Goal: Task Accomplishment & Management: Use online tool/utility

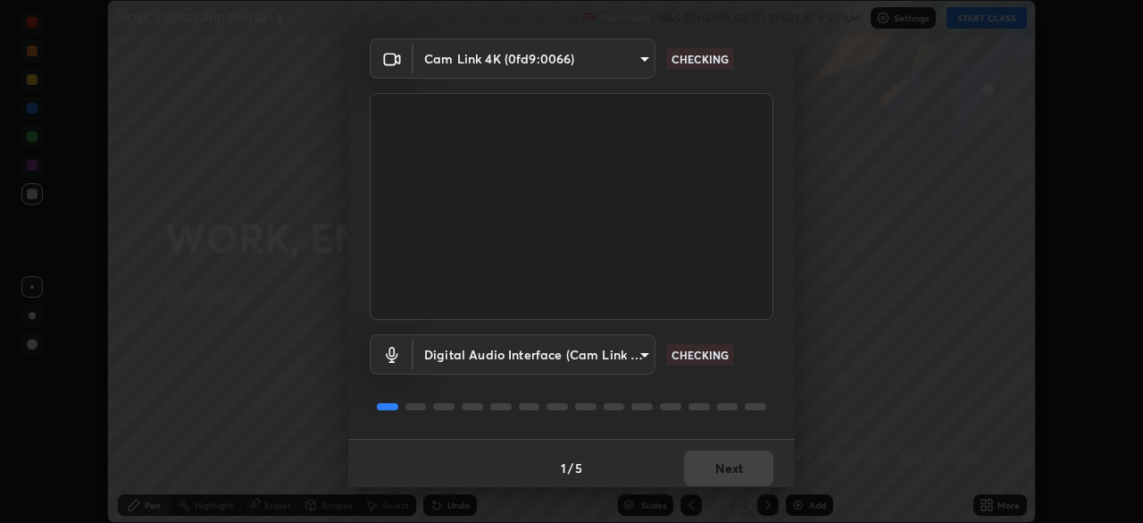
scroll to position [63, 0]
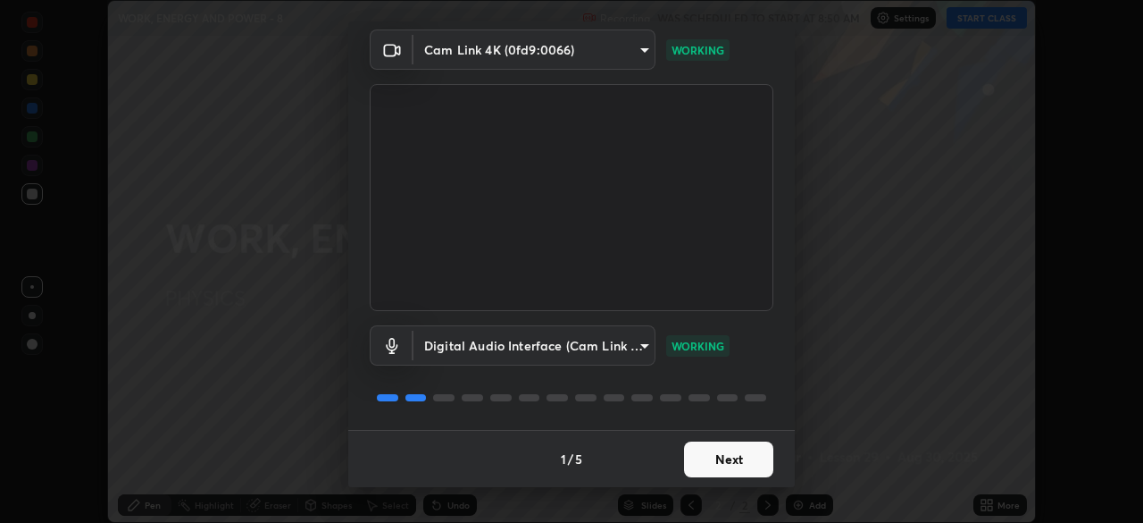
click at [740, 454] on button "Next" at bounding box center [728, 459] width 89 height 36
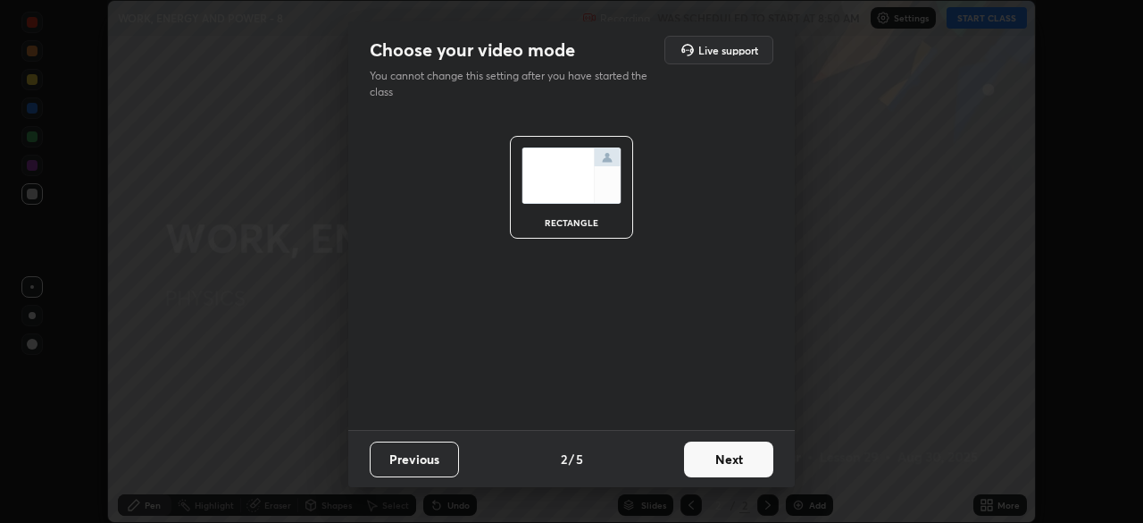
scroll to position [0, 0]
click at [740, 451] on button "Next" at bounding box center [728, 459] width 89 height 36
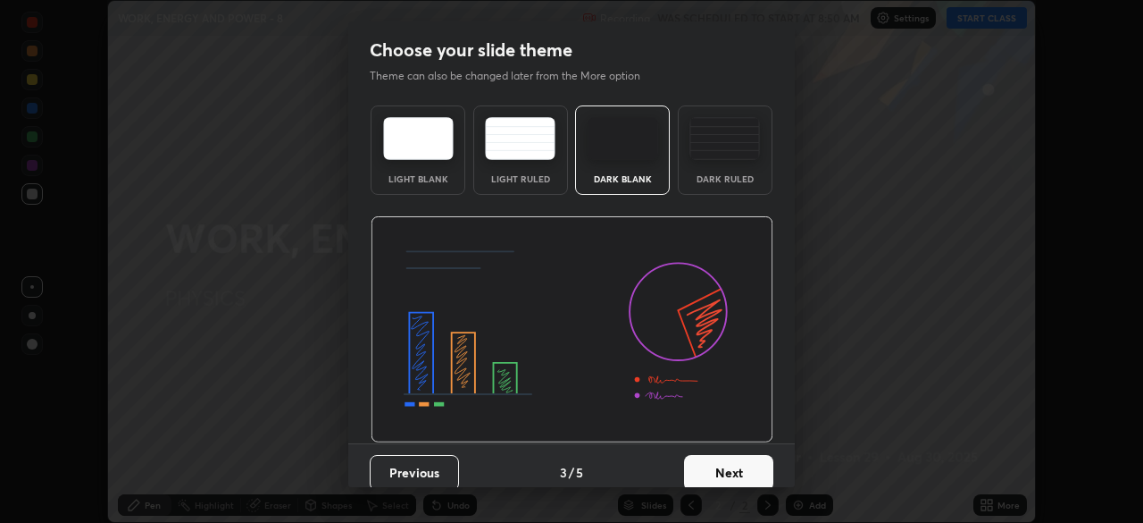
click at [730, 464] on button "Next" at bounding box center [728, 473] width 89 height 36
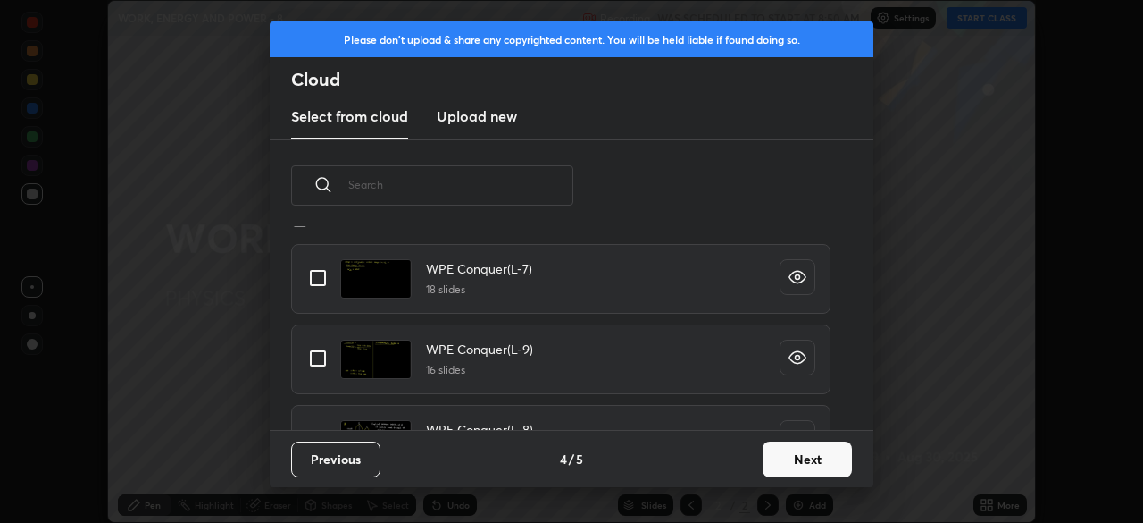
scroll to position [1270, 0]
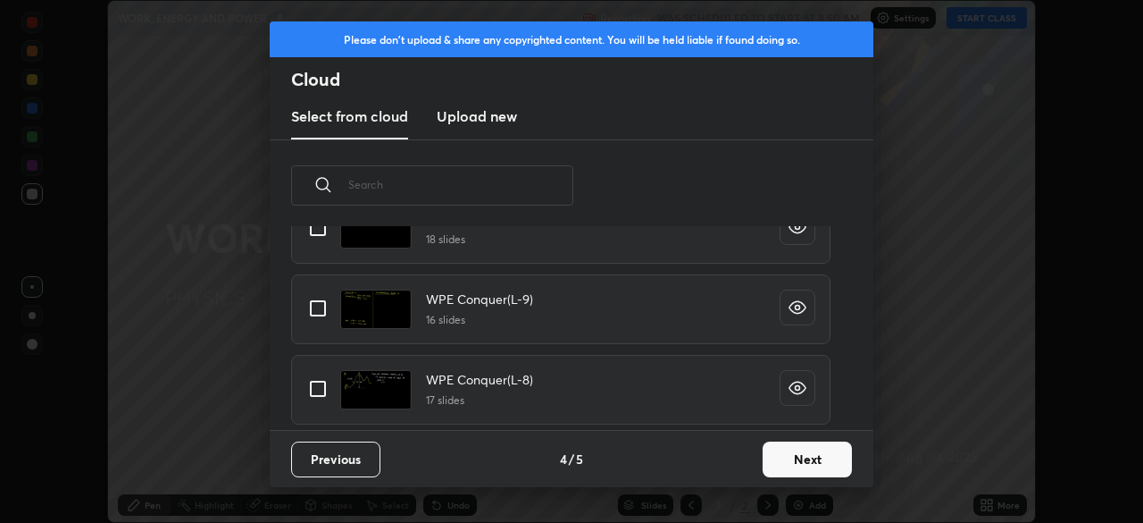
click at [323, 389] on input "grid" at bounding box center [318, 389] width 38 height 38
checkbox input "true"
click at [783, 454] on button "Next" at bounding box center [807, 459] width 89 height 36
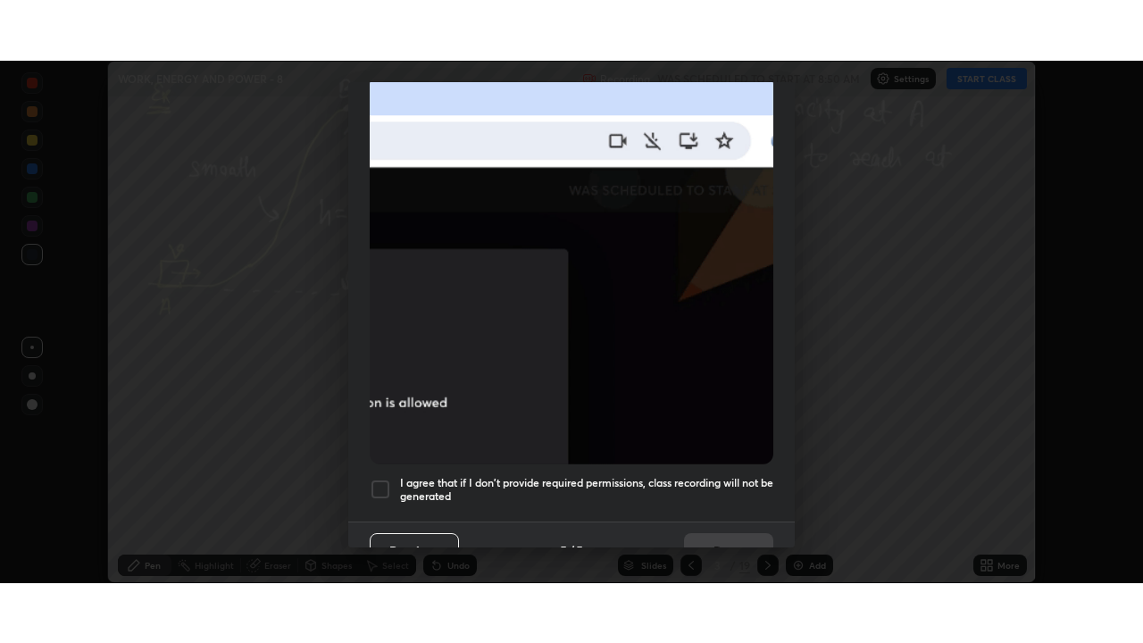
scroll to position [428, 0]
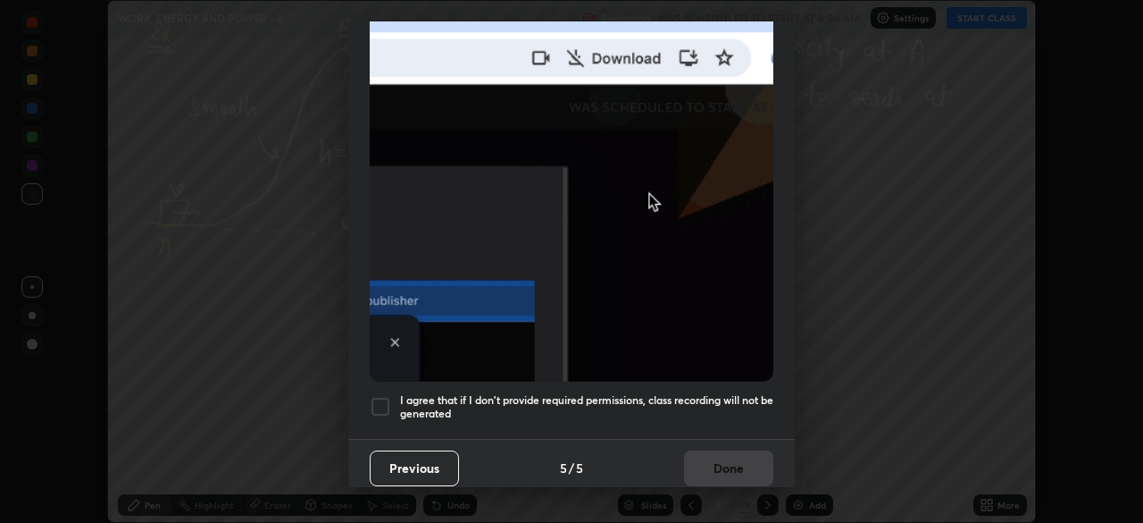
click at [377, 399] on div at bounding box center [380, 406] width 21 height 21
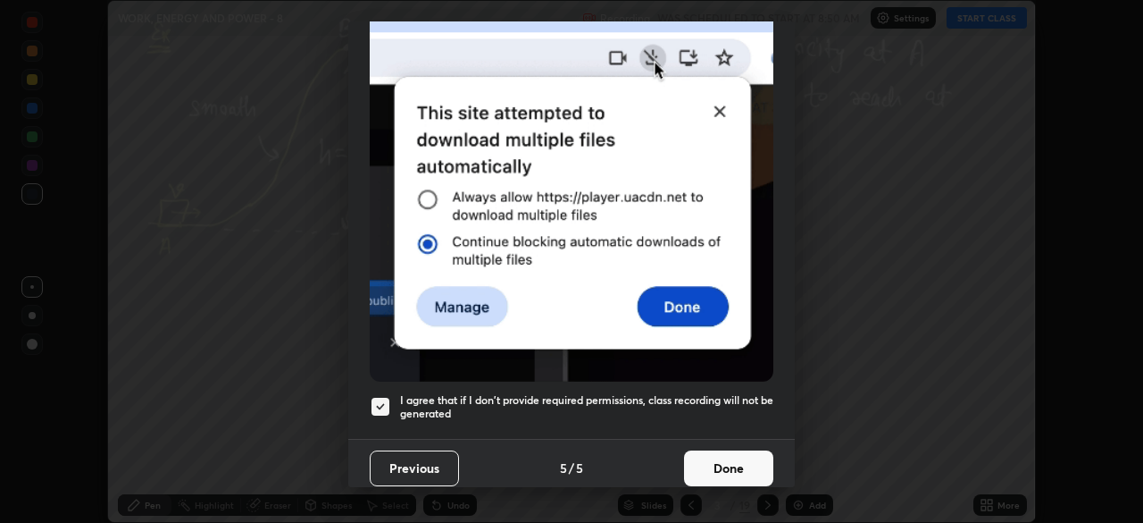
click at [718, 461] on button "Done" at bounding box center [728, 468] width 89 height 36
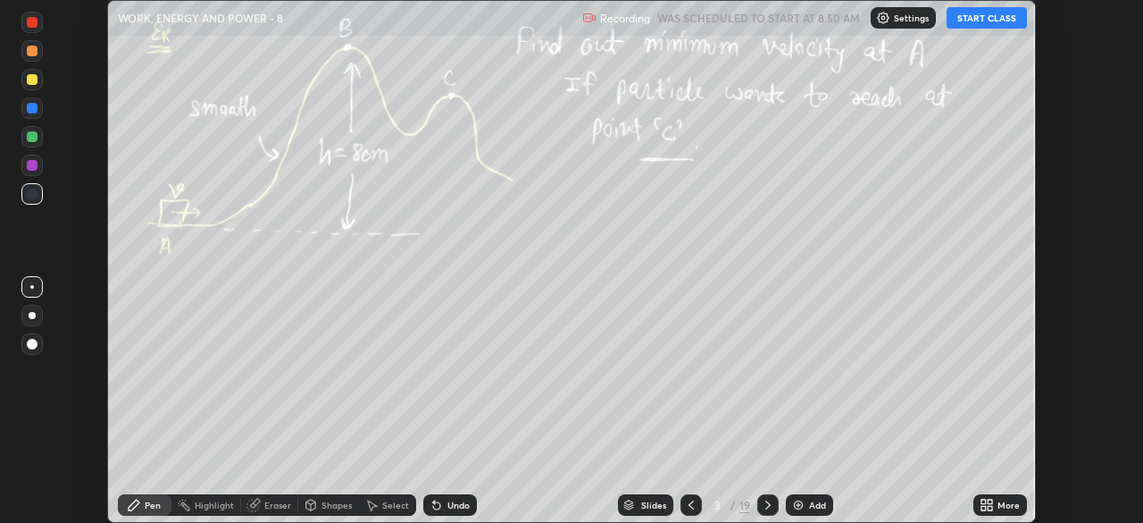
click at [999, 20] on button "START CLASS" at bounding box center [987, 17] width 80 height 21
click at [984, 504] on icon at bounding box center [984, 501] width 4 height 4
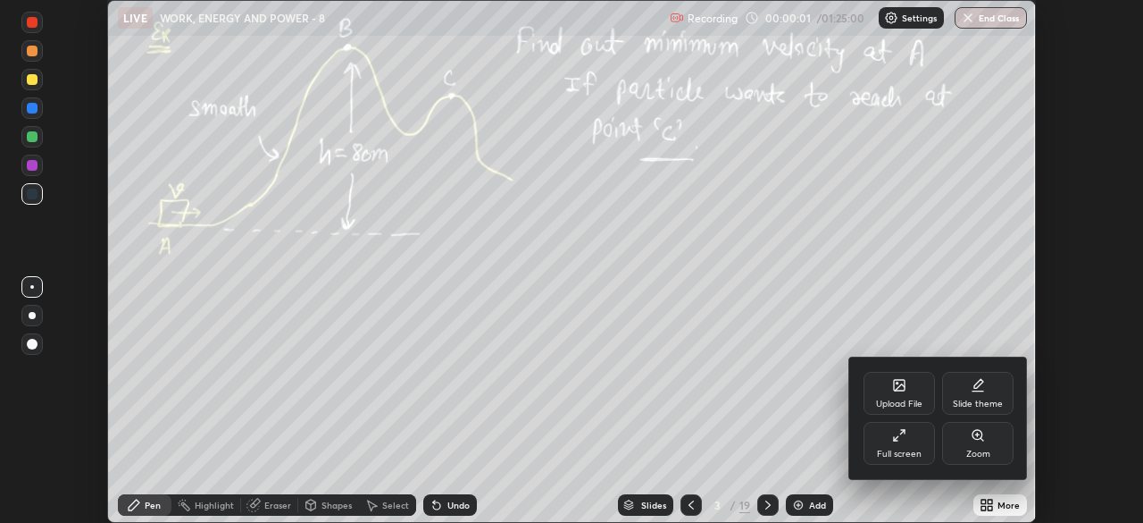
click at [919, 444] on div "Full screen" at bounding box center [899, 443] width 71 height 43
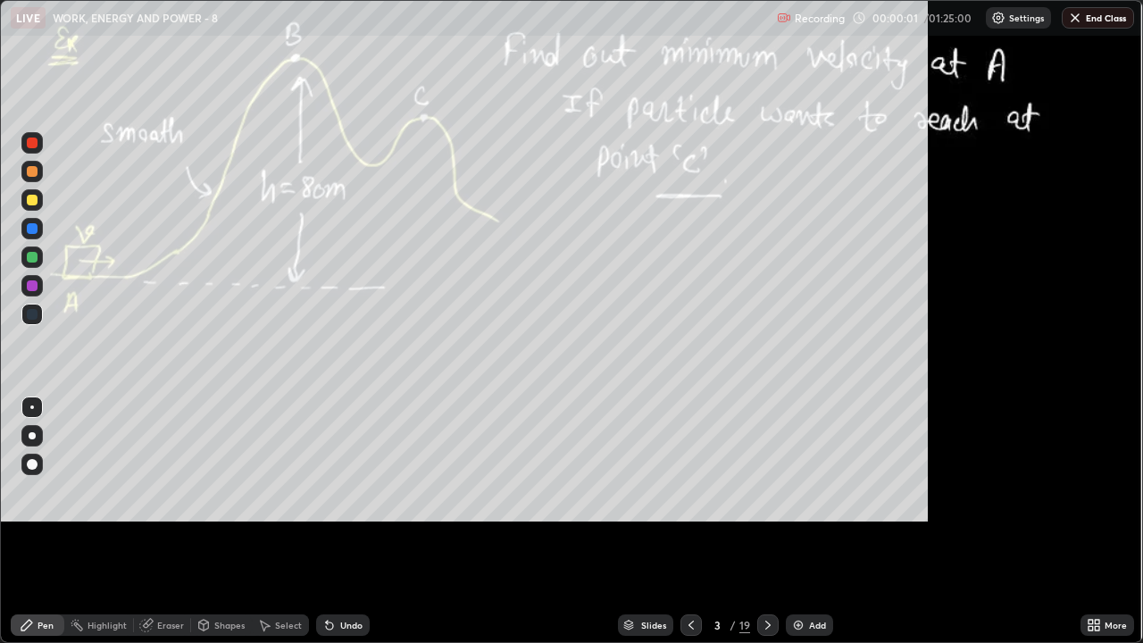
scroll to position [643, 1143]
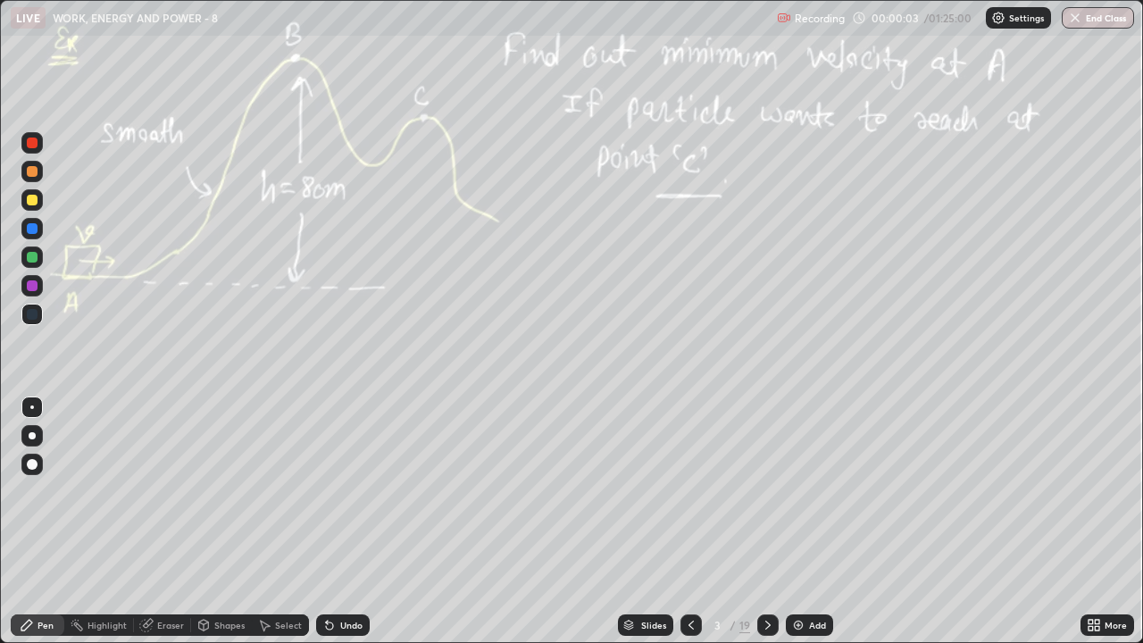
click at [33, 207] on div at bounding box center [31, 199] width 21 height 21
click at [32, 436] on div at bounding box center [32, 435] width 7 height 7
click at [766, 522] on icon at bounding box center [768, 625] width 14 height 14
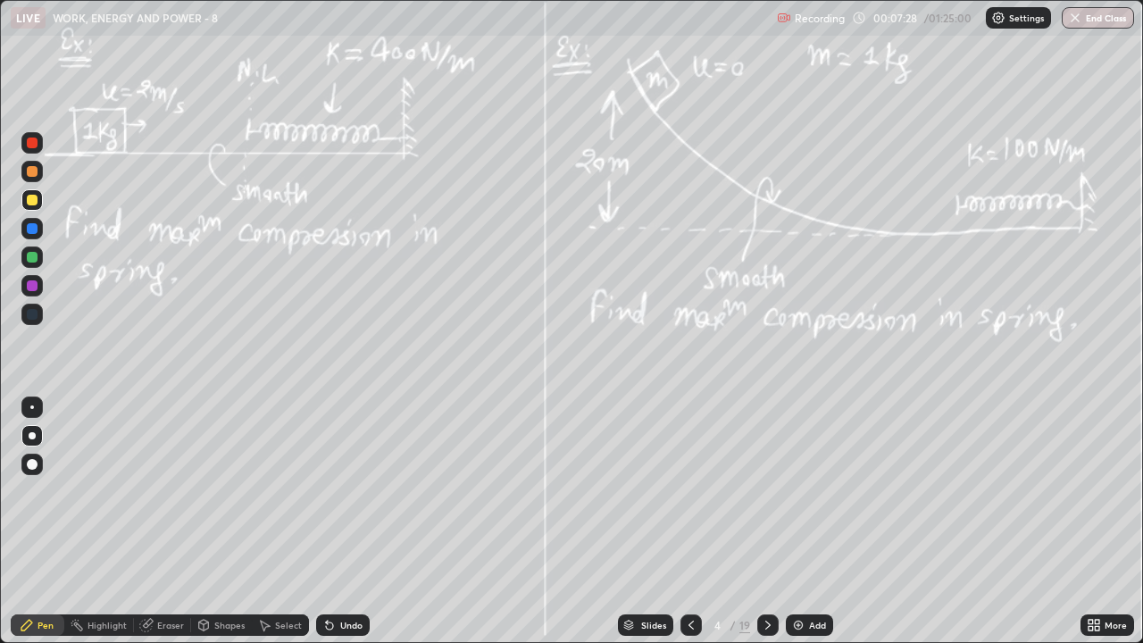
click at [31, 255] on div at bounding box center [32, 257] width 11 height 11
click at [690, 522] on icon at bounding box center [691, 625] width 14 height 14
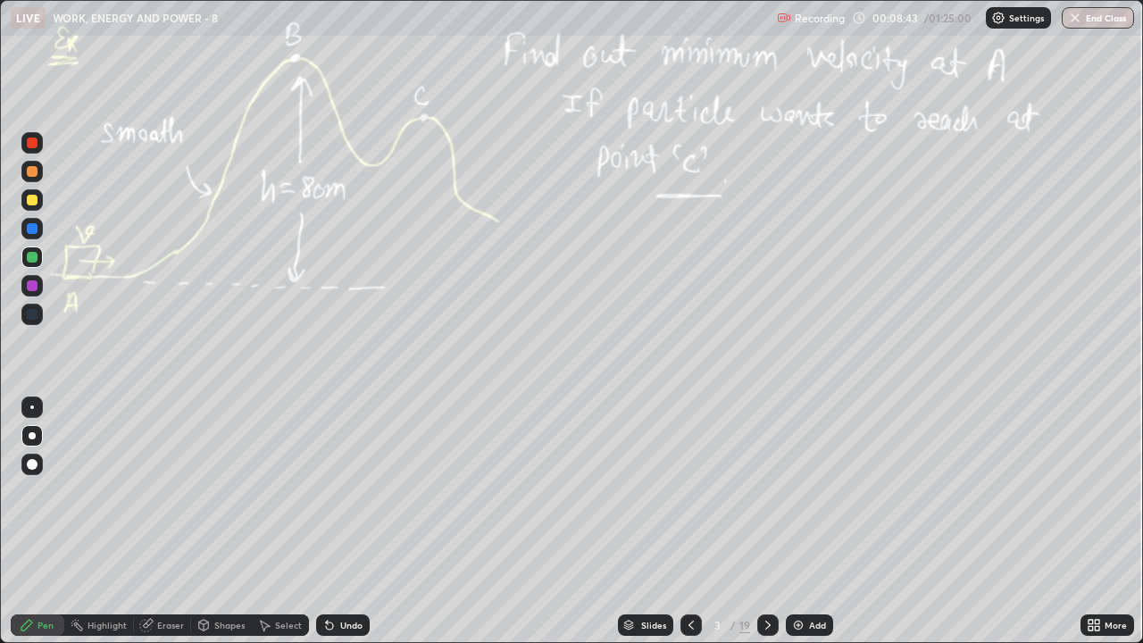
click at [774, 522] on div at bounding box center [767, 625] width 21 height 21
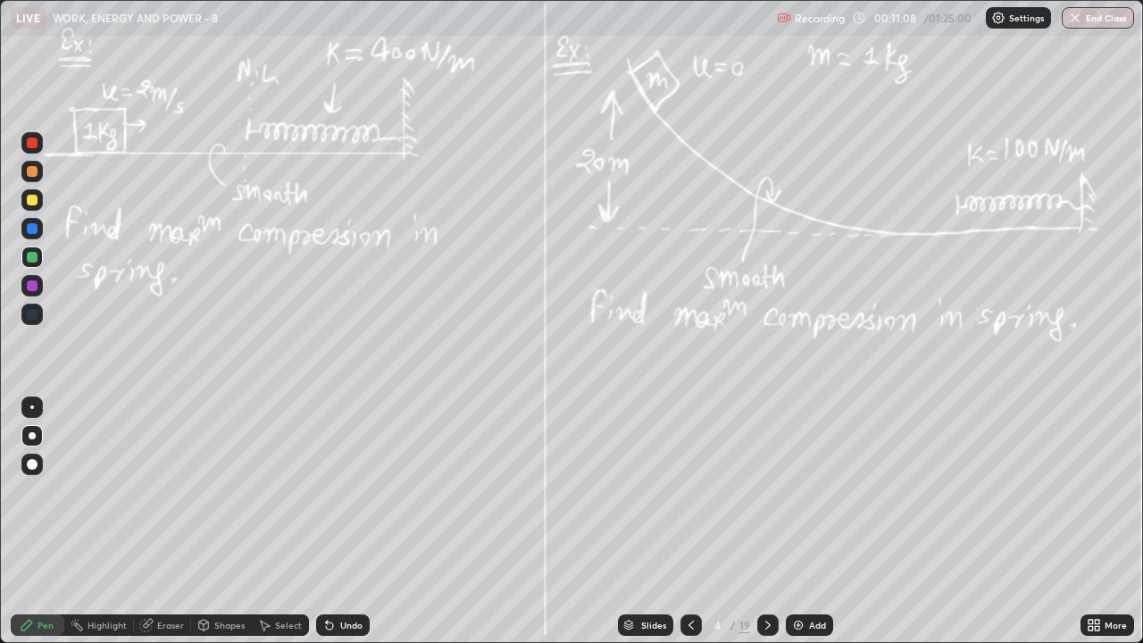
click at [39, 176] on div at bounding box center [31, 171] width 21 height 21
click at [360, 522] on div "Undo" at bounding box center [351, 625] width 22 height 9
click at [769, 522] on icon at bounding box center [768, 625] width 14 height 14
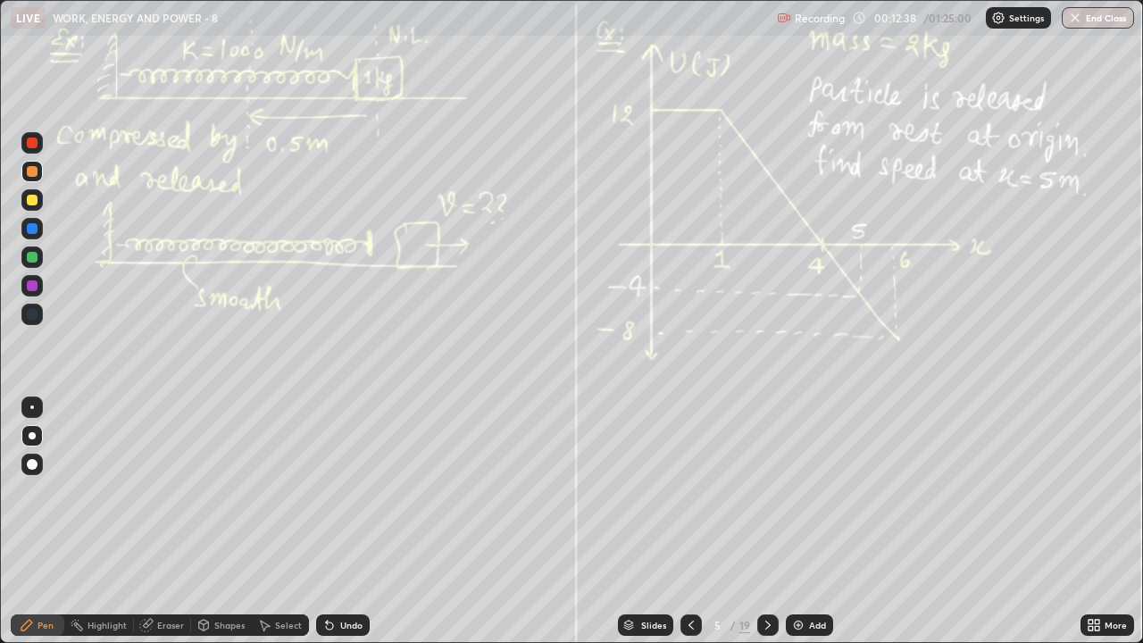
click at [378, 32] on div "LIVE WORK, ENERGY AND POWER - 8" at bounding box center [390, 18] width 759 height 36
click at [342, 522] on div "Undo" at bounding box center [351, 625] width 22 height 9
click at [167, 522] on div "Eraser" at bounding box center [170, 625] width 27 height 9
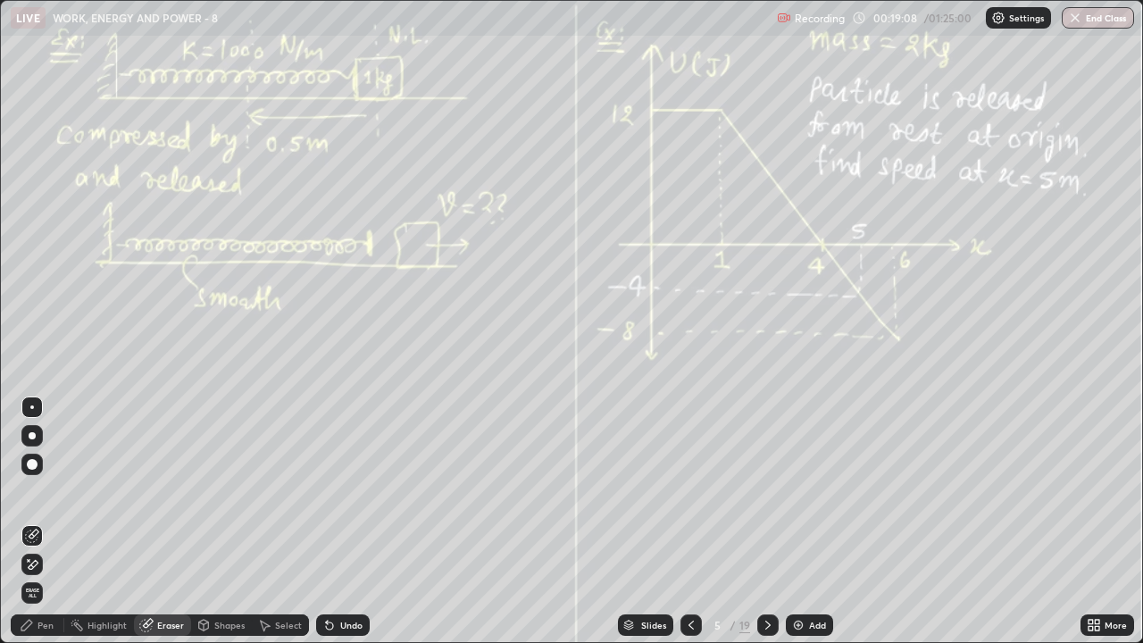
click at [51, 522] on div "Pen" at bounding box center [46, 625] width 16 height 9
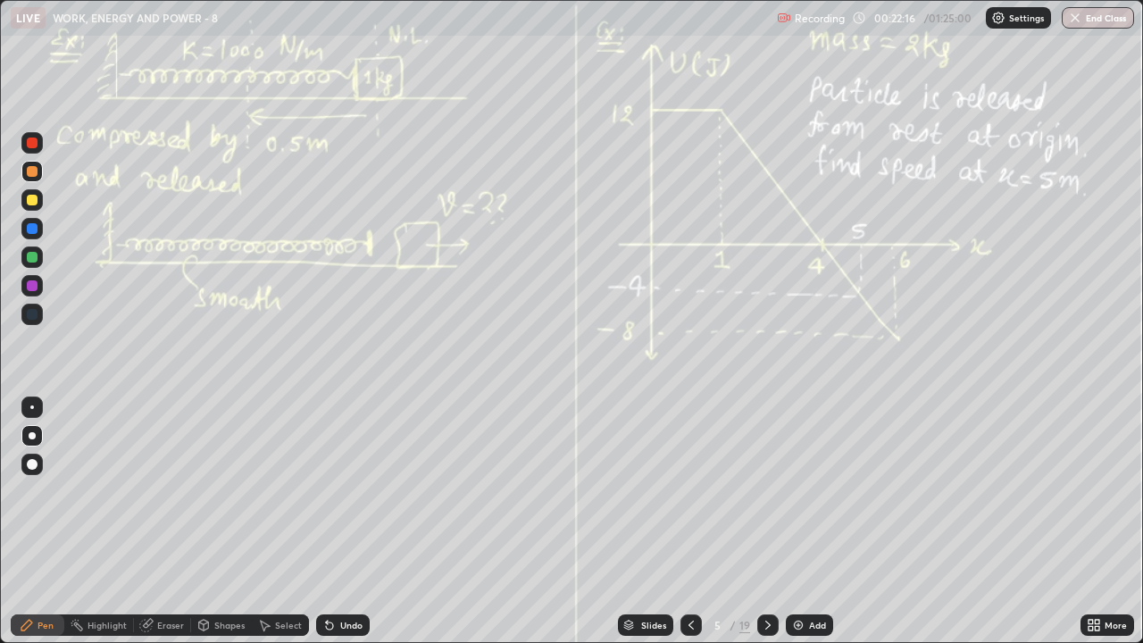
click at [768, 522] on icon at bounding box center [768, 625] width 14 height 14
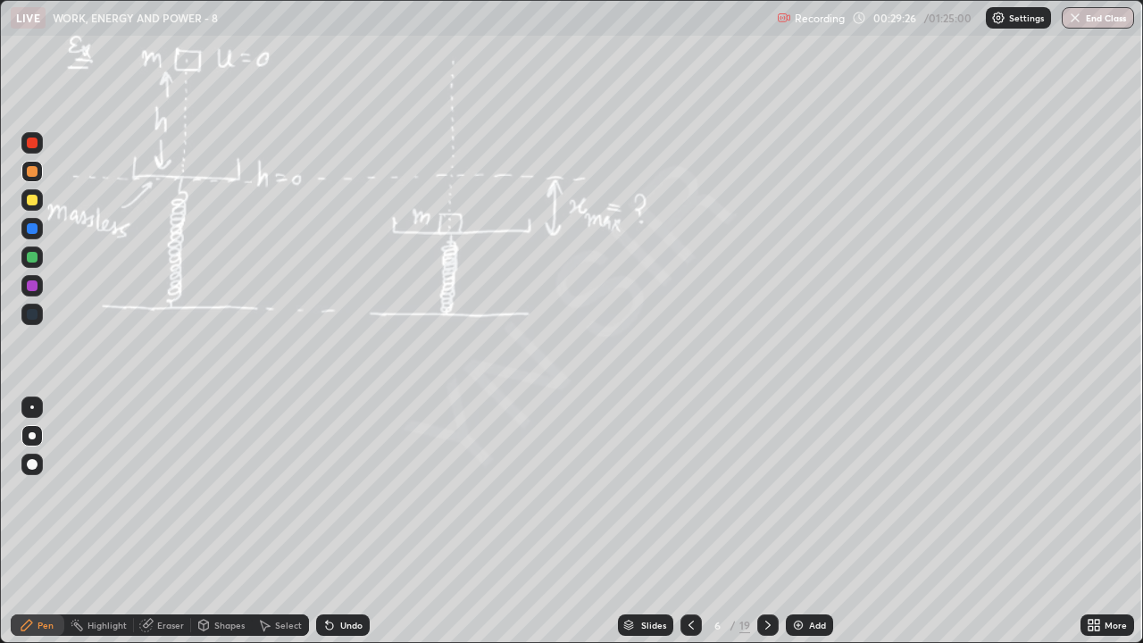
click at [33, 257] on div at bounding box center [32, 257] width 11 height 11
click at [355, 522] on div "Undo" at bounding box center [351, 625] width 22 height 9
click at [350, 522] on div "Undo" at bounding box center [351, 625] width 22 height 9
click at [348, 522] on div "Undo" at bounding box center [351, 625] width 22 height 9
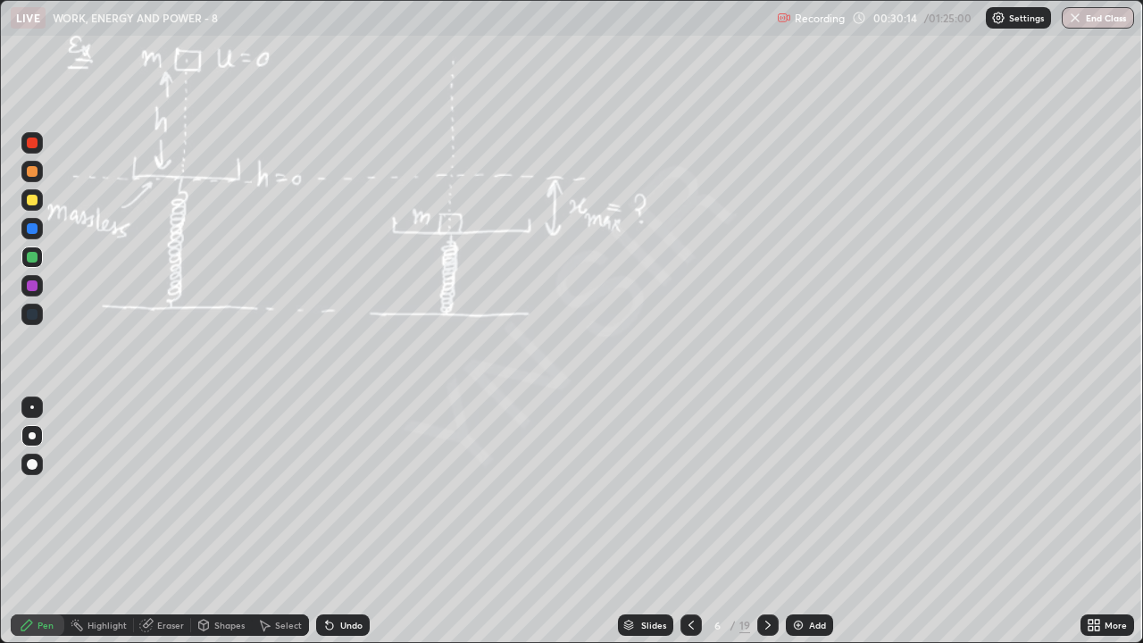
click at [347, 522] on div "Undo" at bounding box center [343, 625] width 54 height 21
click at [344, 522] on div "Undo" at bounding box center [343, 625] width 54 height 21
click at [345, 522] on div "Undo" at bounding box center [343, 625] width 54 height 21
click at [346, 522] on div "Undo" at bounding box center [343, 625] width 54 height 21
click at [341, 522] on div "Undo" at bounding box center [343, 625] width 54 height 21
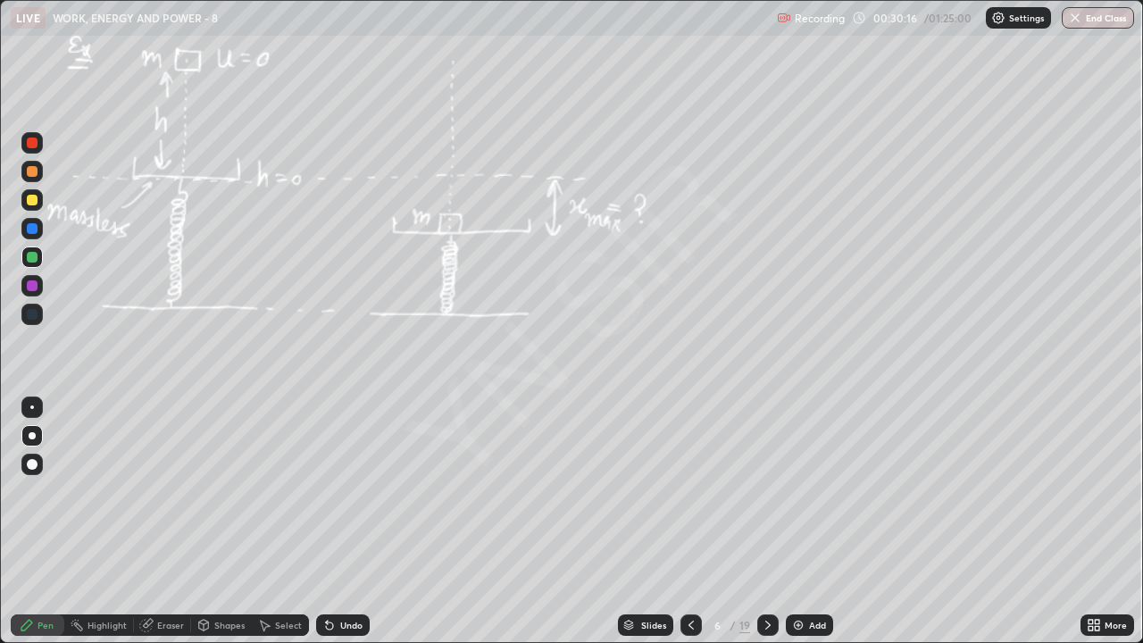
click at [339, 522] on div "Undo" at bounding box center [343, 625] width 54 height 21
click at [347, 522] on div "Undo" at bounding box center [351, 625] width 22 height 9
click at [347, 522] on div "Undo" at bounding box center [343, 625] width 54 height 21
click at [343, 522] on div "Undo" at bounding box center [343, 625] width 54 height 21
click at [340, 522] on div "Undo" at bounding box center [343, 625] width 54 height 21
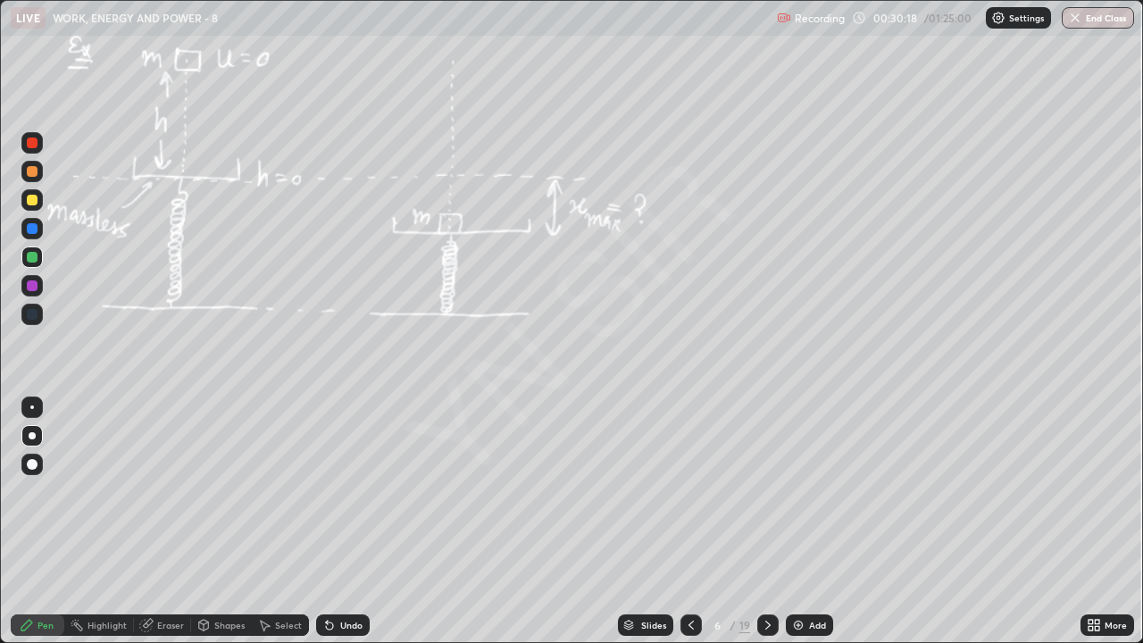
click at [341, 522] on div "Undo" at bounding box center [343, 625] width 54 height 21
click at [35, 175] on div at bounding box center [32, 171] width 11 height 11
click at [38, 227] on div at bounding box center [31, 228] width 21 height 21
click at [766, 522] on icon at bounding box center [768, 625] width 14 height 14
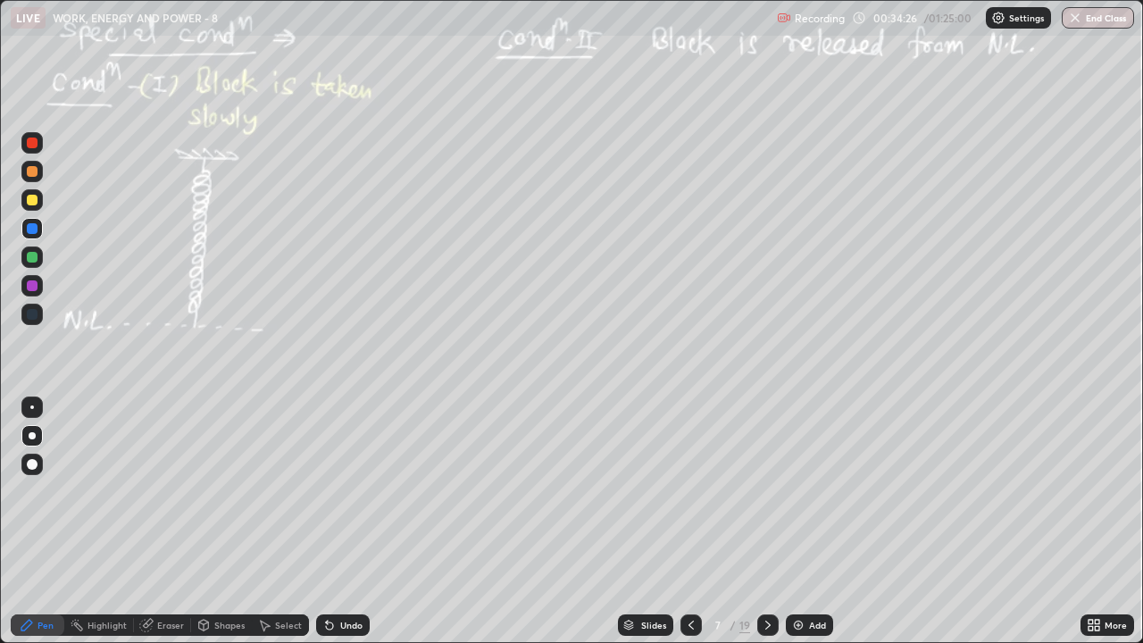
click at [33, 201] on div at bounding box center [32, 200] width 11 height 11
click at [170, 522] on div "Eraser" at bounding box center [170, 625] width 27 height 9
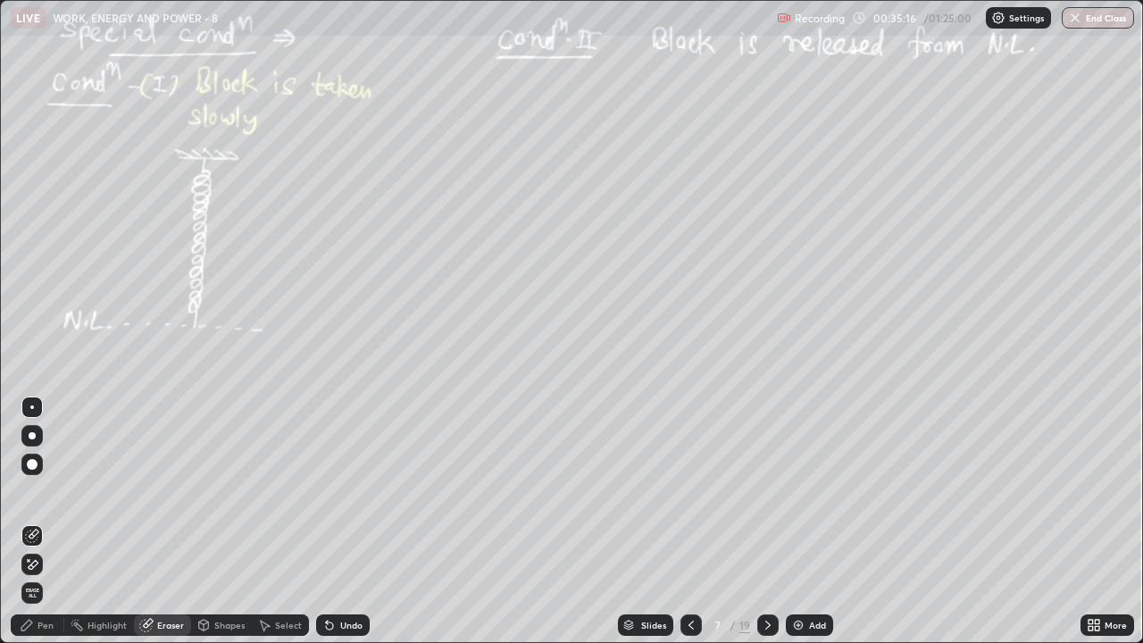
click at [49, 522] on div "Pen" at bounding box center [46, 625] width 16 height 9
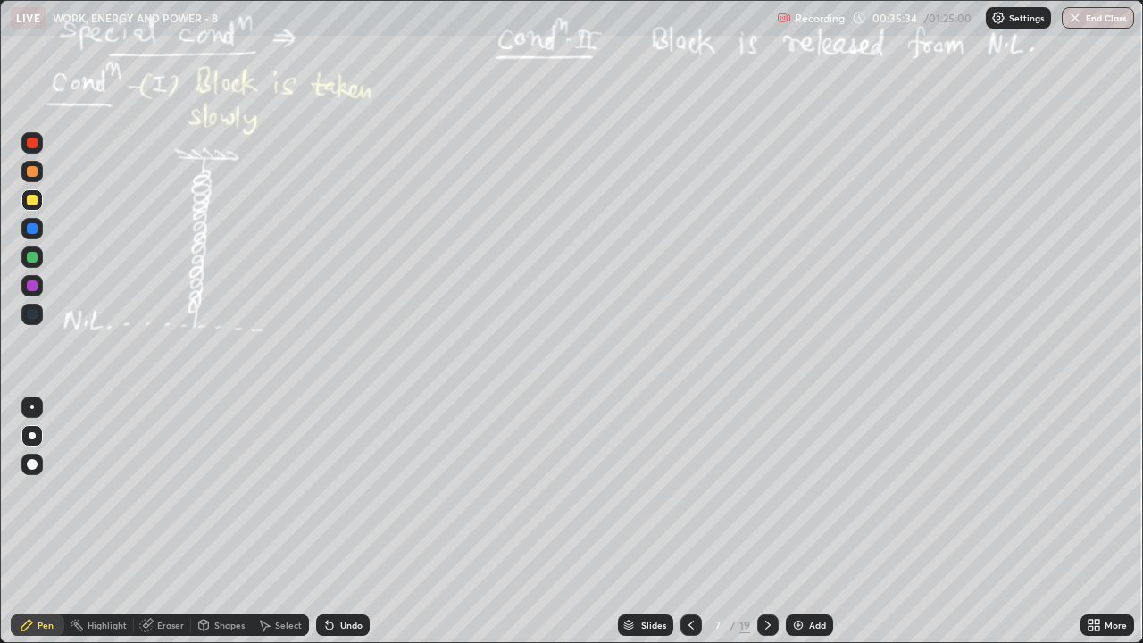
click at [171, 522] on div "Eraser" at bounding box center [170, 625] width 27 height 9
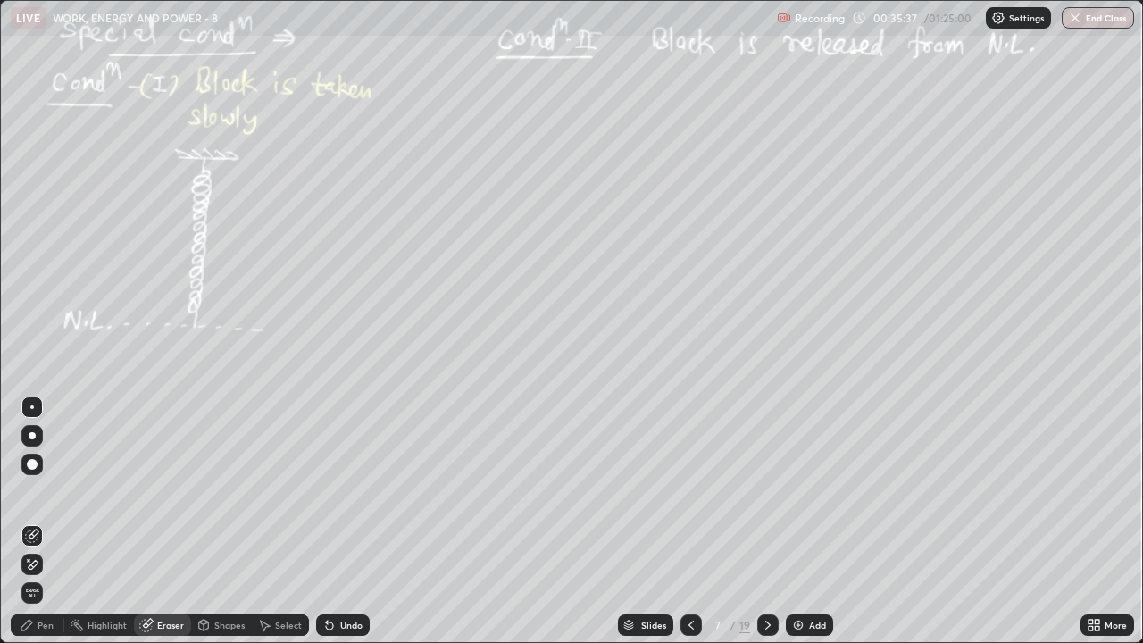
click at [52, 522] on div "Pen" at bounding box center [46, 625] width 16 height 9
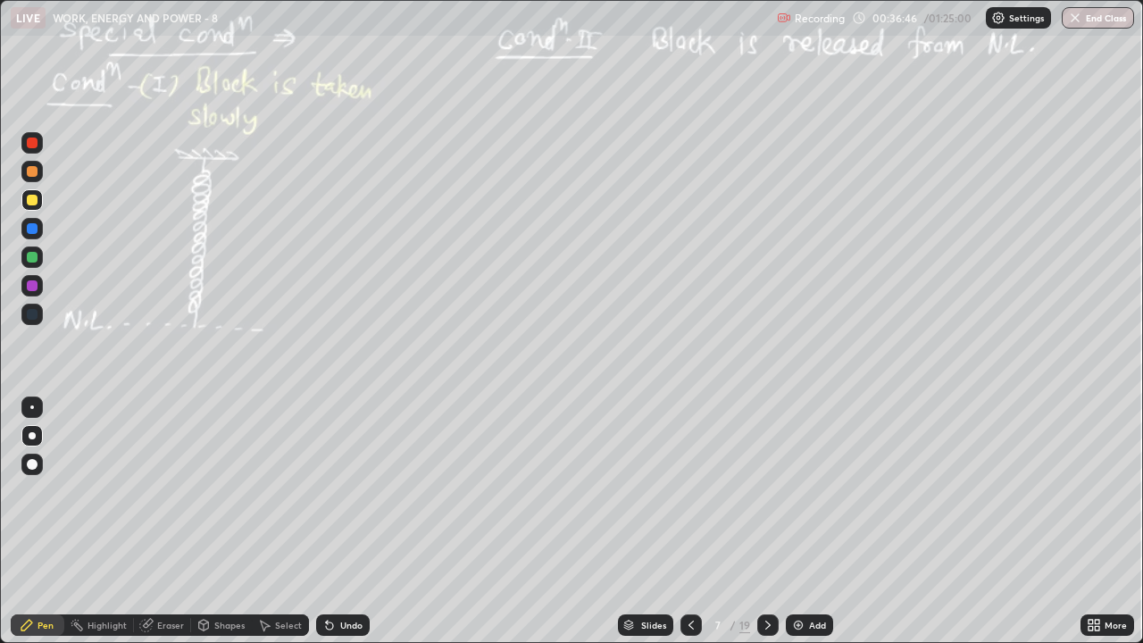
click at [291, 522] on div "Select" at bounding box center [280, 625] width 57 height 21
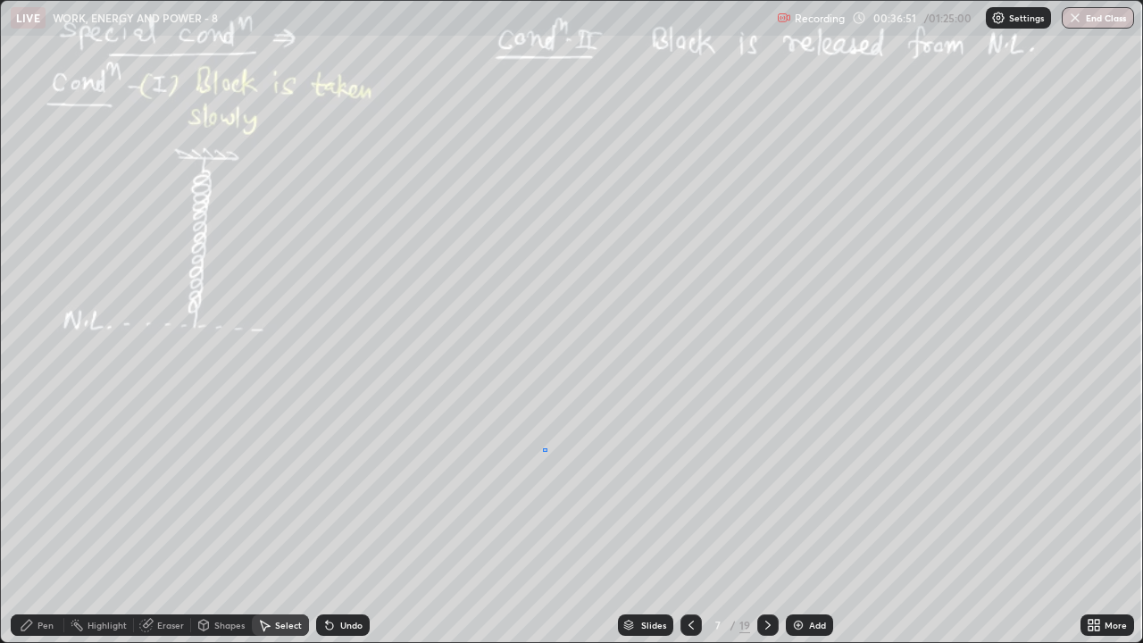
click at [543, 451] on div "0 ° Undo Copy Duplicate Duplicate to new slide Delete" at bounding box center [572, 321] width 1142 height 641
click at [48, 522] on div "Pen" at bounding box center [38, 625] width 54 height 21
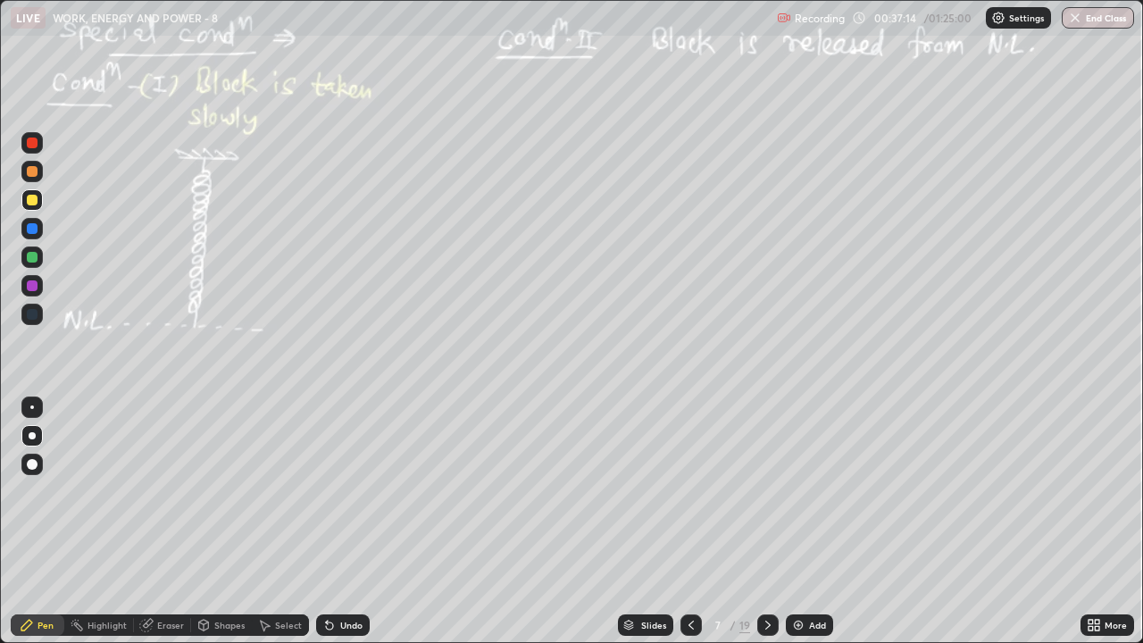
click at [349, 522] on div "Undo" at bounding box center [343, 625] width 54 height 21
click at [363, 522] on div "Undo" at bounding box center [343, 625] width 54 height 21
click at [351, 522] on div "Undo" at bounding box center [351, 625] width 22 height 9
click at [766, 522] on icon at bounding box center [768, 625] width 14 height 14
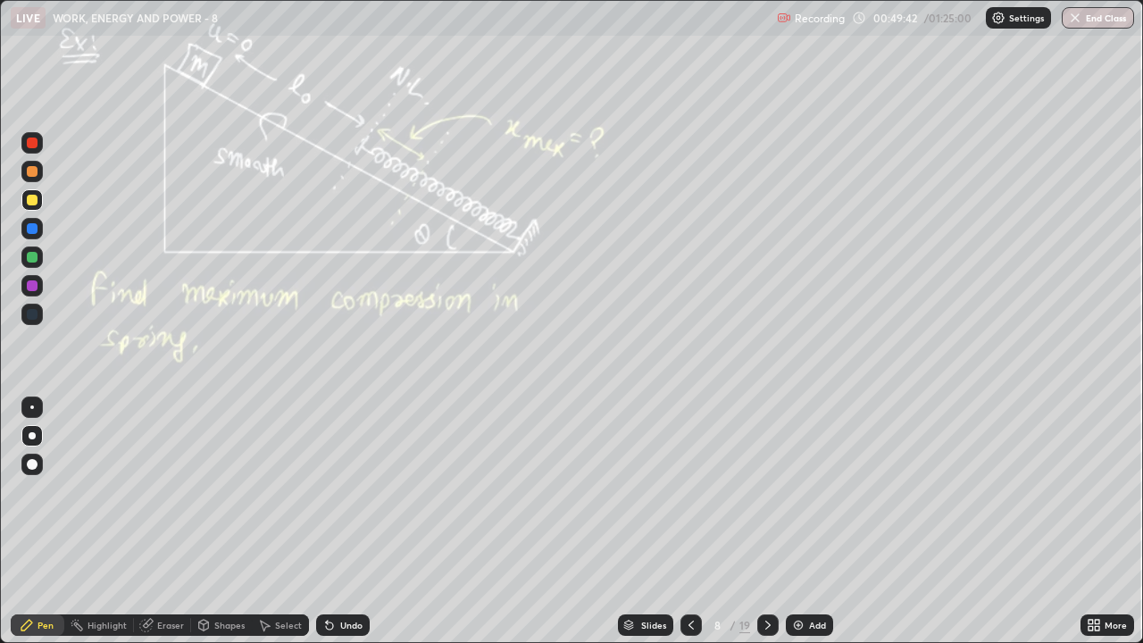
click at [689, 522] on icon at bounding box center [691, 625] width 5 height 9
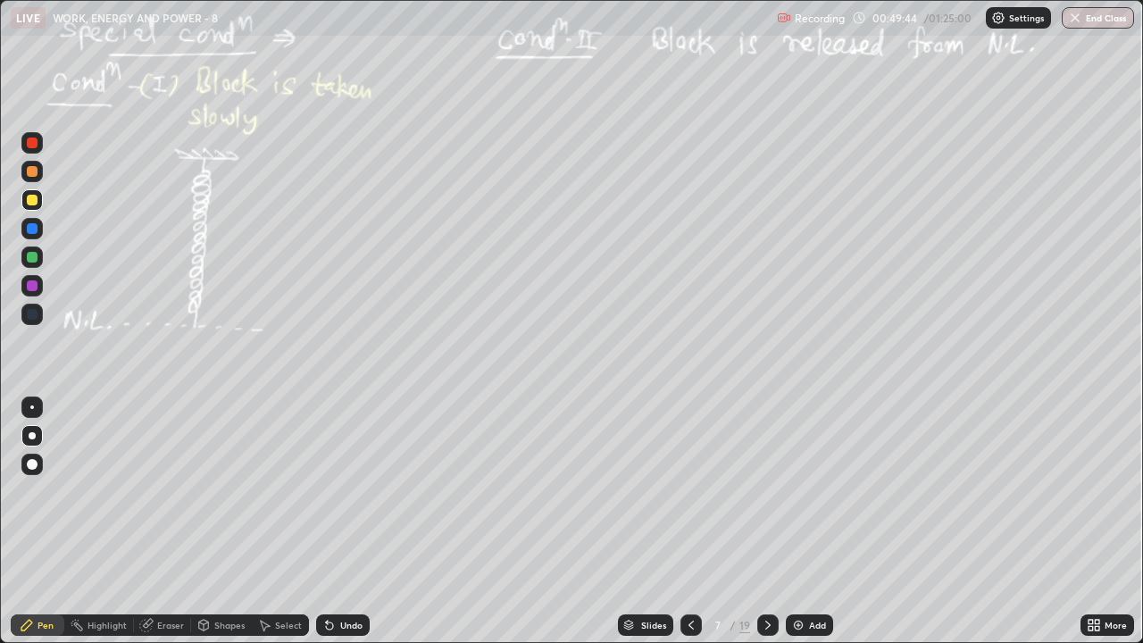
click at [692, 522] on icon at bounding box center [691, 625] width 14 height 14
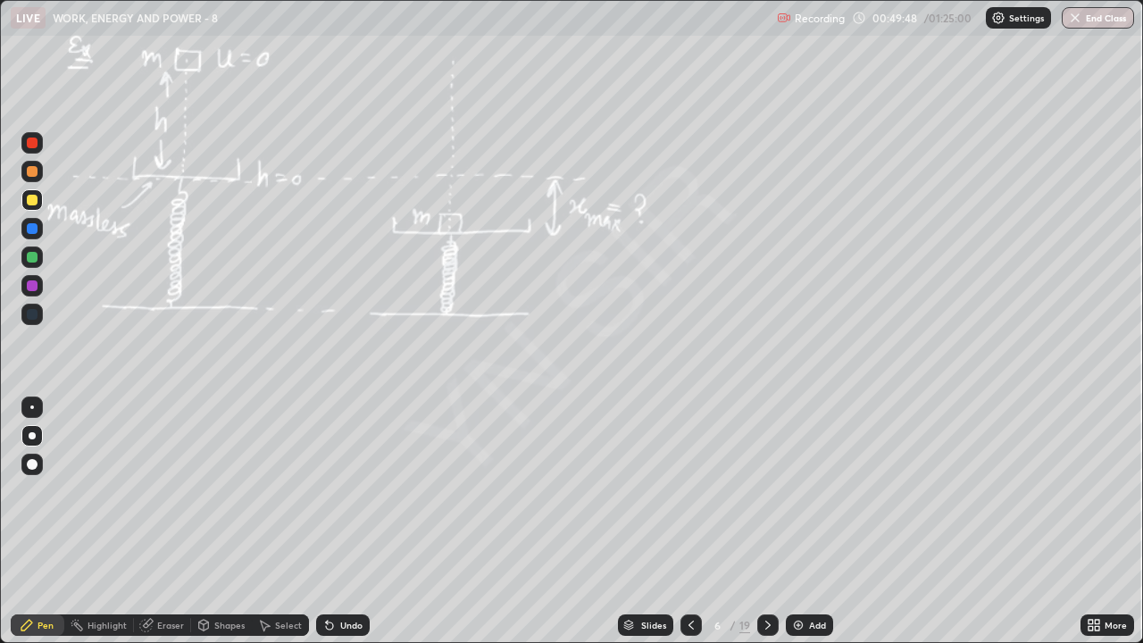
click at [769, 522] on icon at bounding box center [768, 625] width 14 height 14
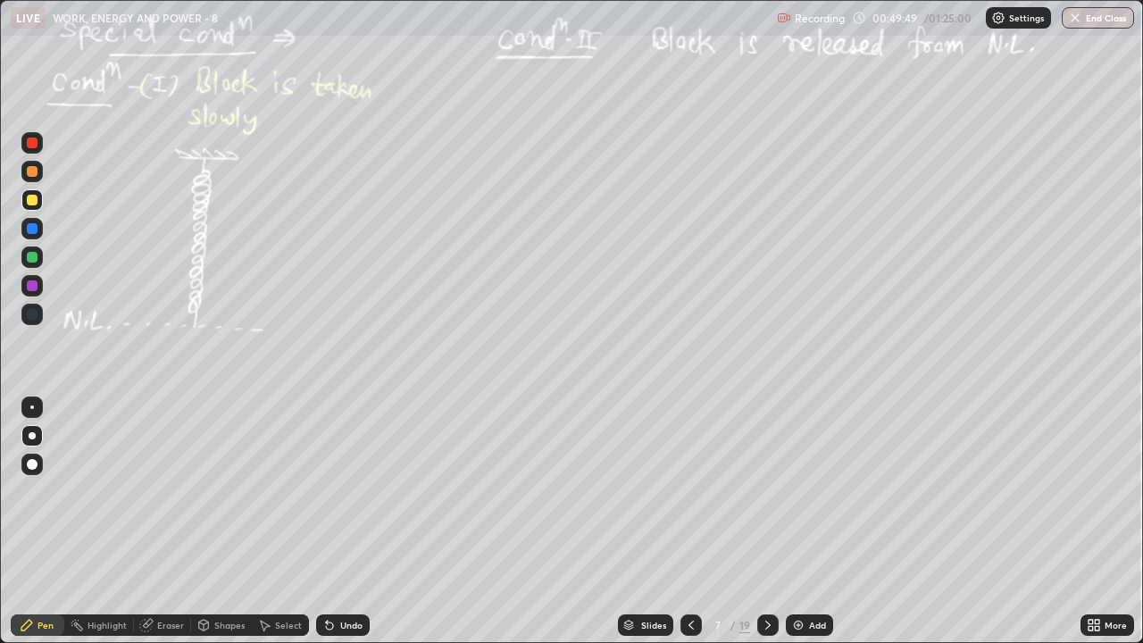
click at [766, 522] on icon at bounding box center [767, 625] width 5 height 9
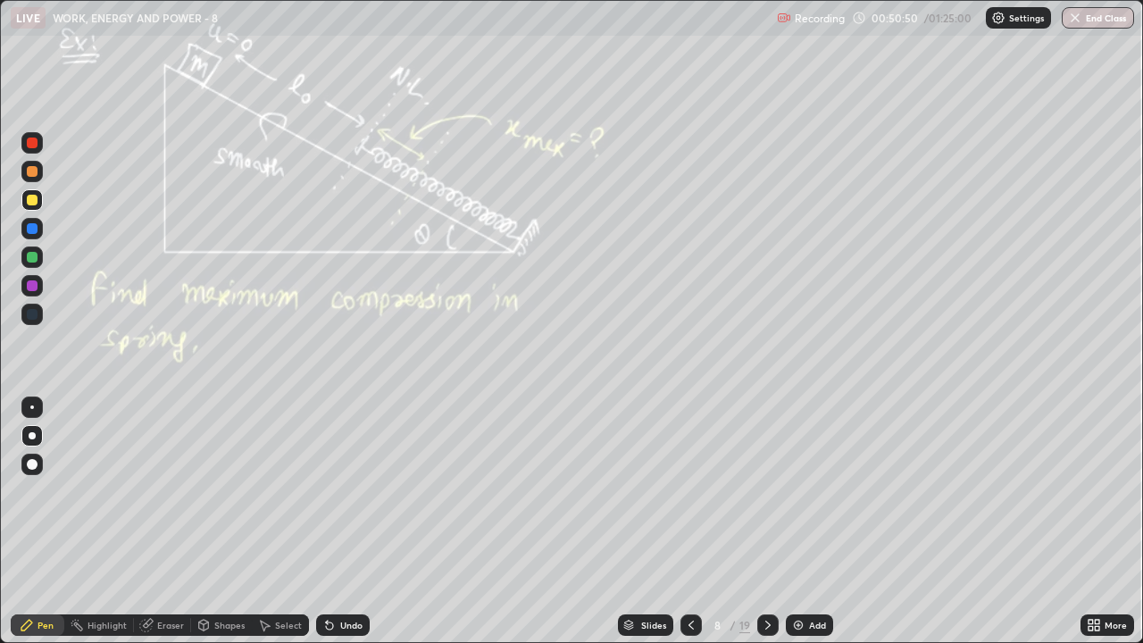
click at [688, 522] on icon at bounding box center [691, 625] width 14 height 14
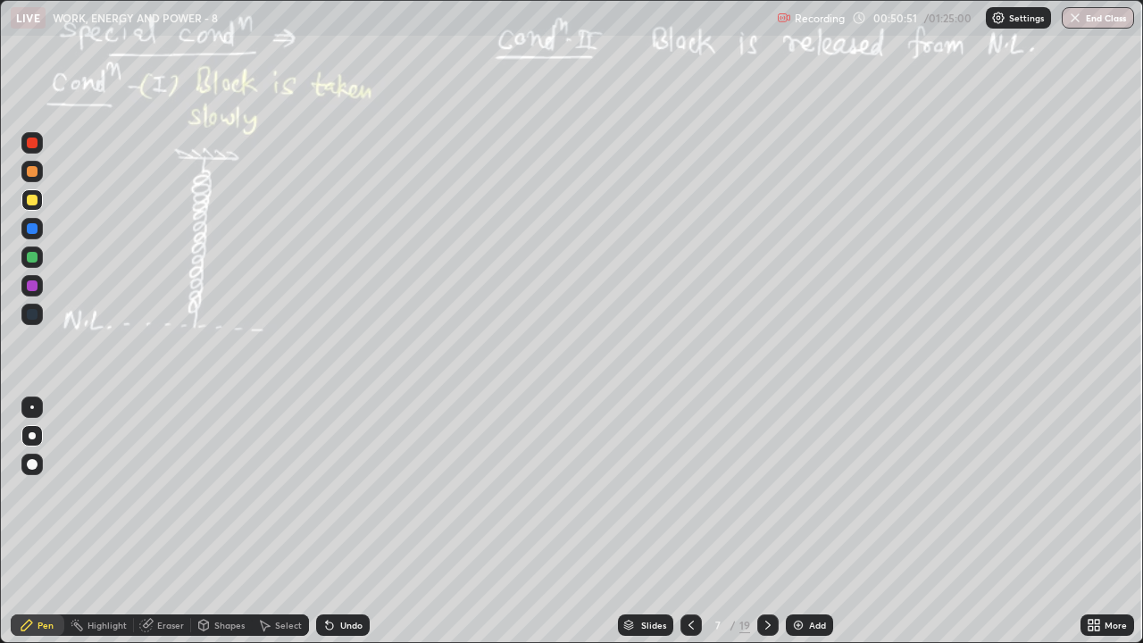
click at [689, 522] on icon at bounding box center [691, 625] width 14 height 14
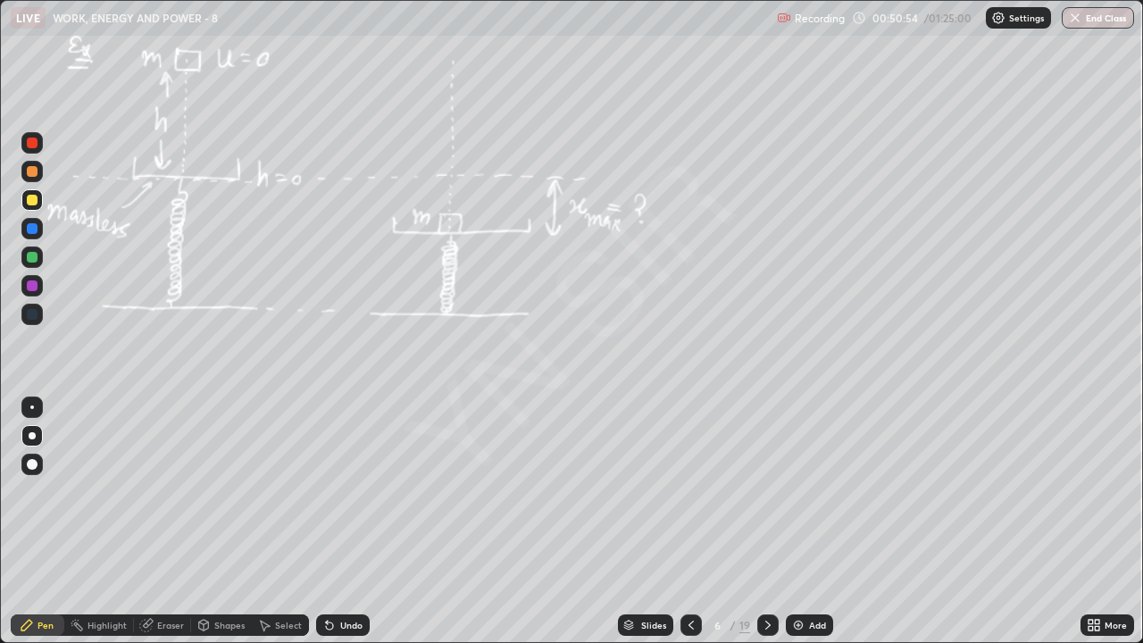
click at [766, 522] on icon at bounding box center [768, 625] width 14 height 14
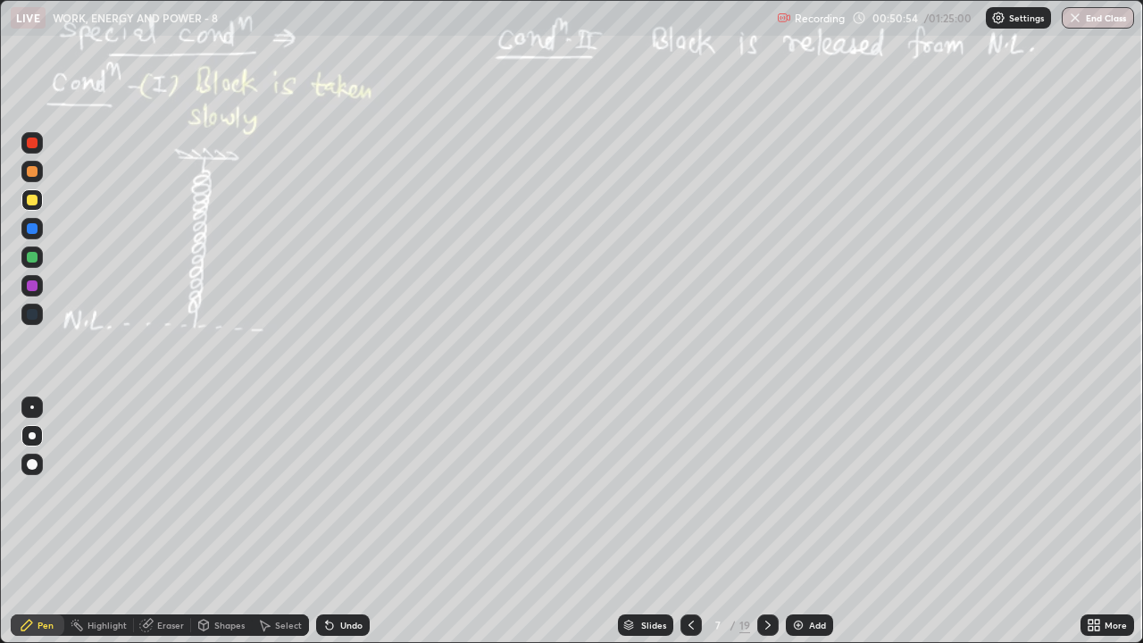
click at [768, 522] on icon at bounding box center [768, 625] width 14 height 14
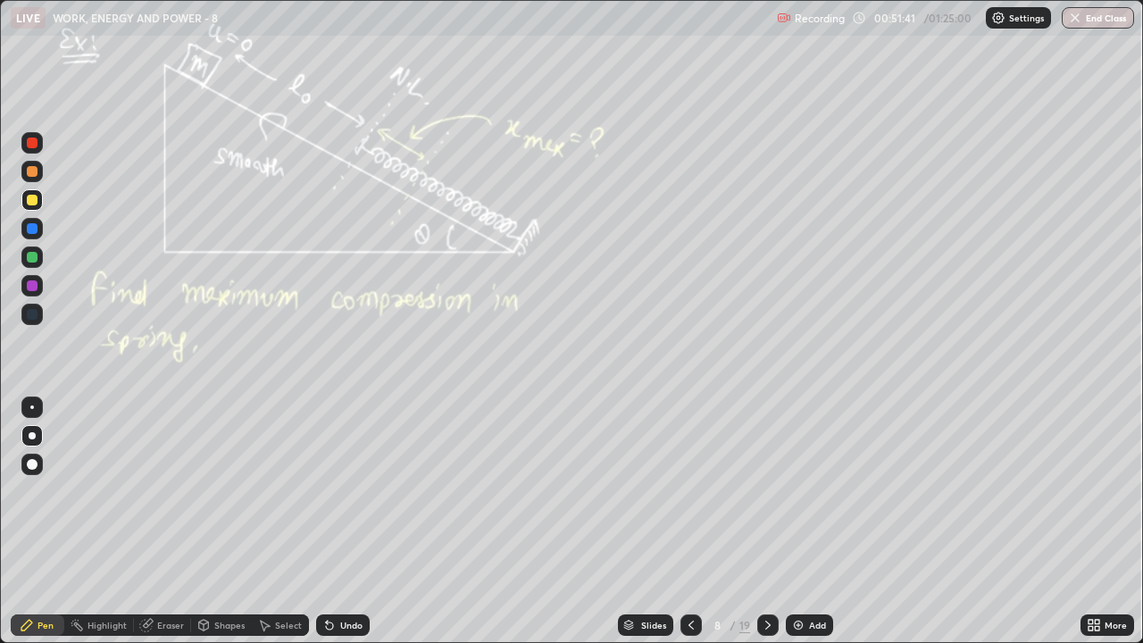
click at [766, 522] on icon at bounding box center [768, 625] width 14 height 14
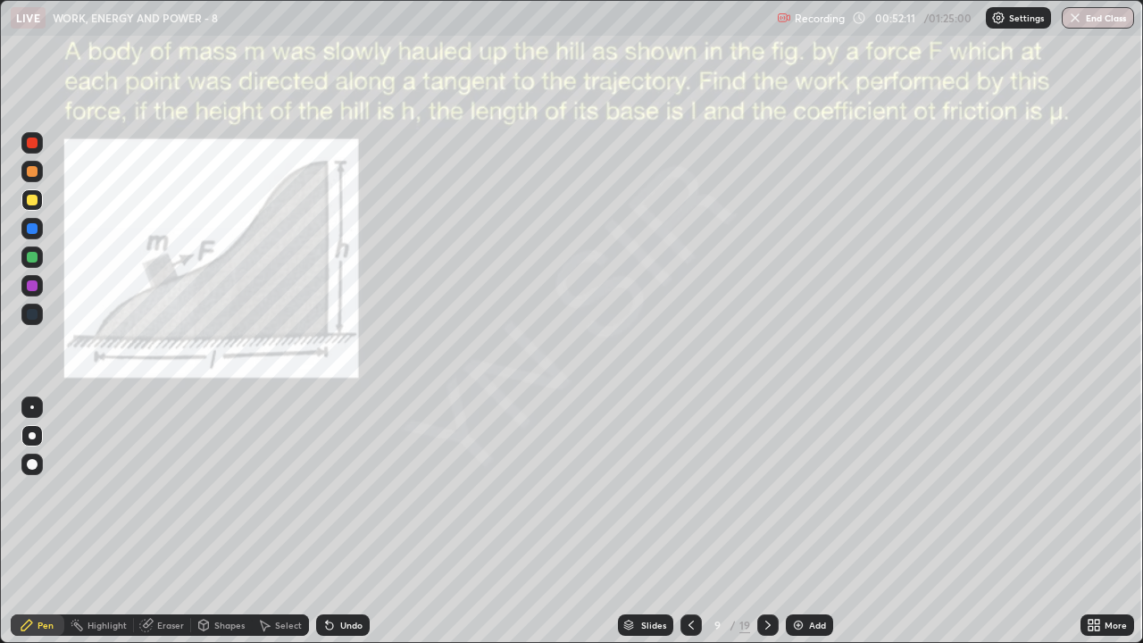
click at [1108, 522] on div "More" at bounding box center [1116, 625] width 22 height 9
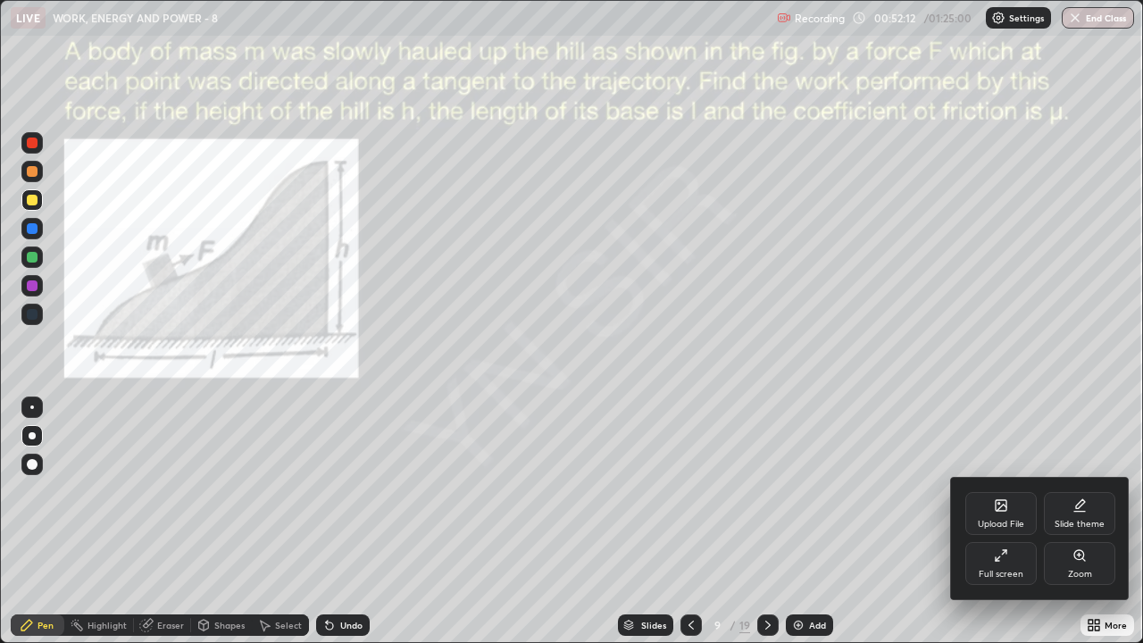
click at [1076, 522] on div "Zoom" at bounding box center [1079, 563] width 71 height 43
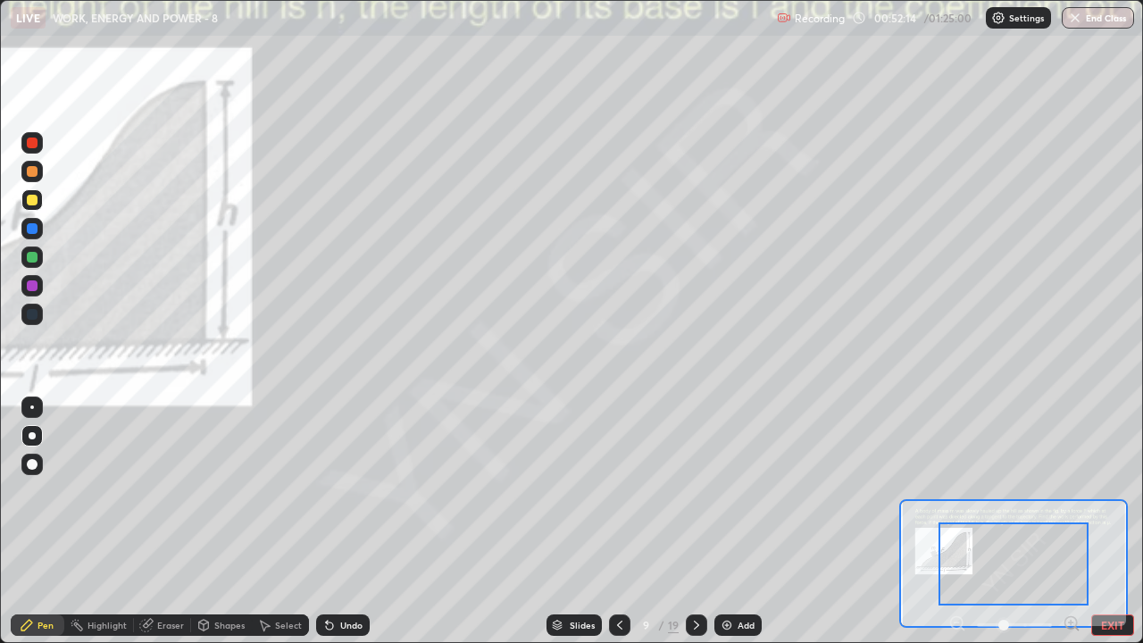
click at [1071, 522] on icon at bounding box center [1071, 623] width 4 height 0
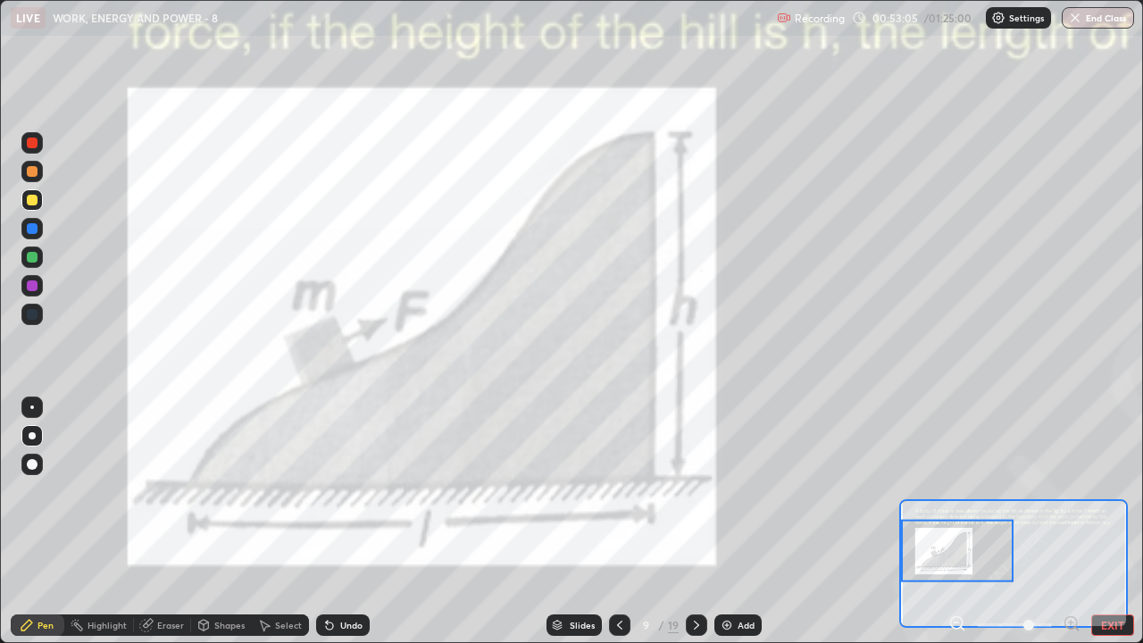
click at [1111, 522] on button "EXIT" at bounding box center [1112, 625] width 43 height 21
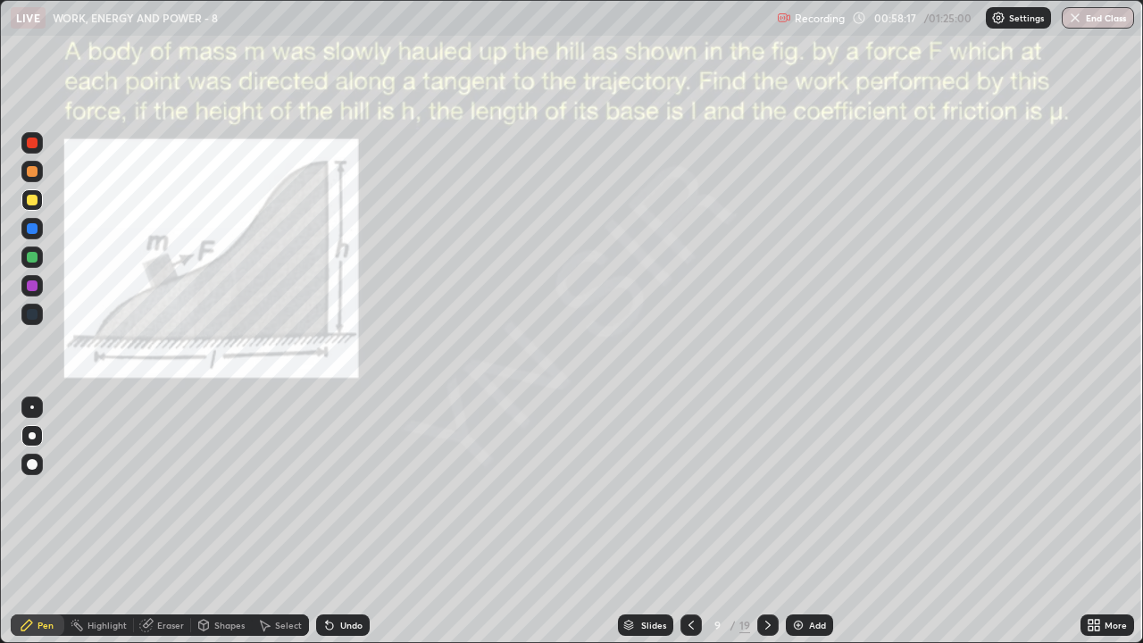
click at [1091, 522] on icon at bounding box center [1091, 628] width 4 height 4
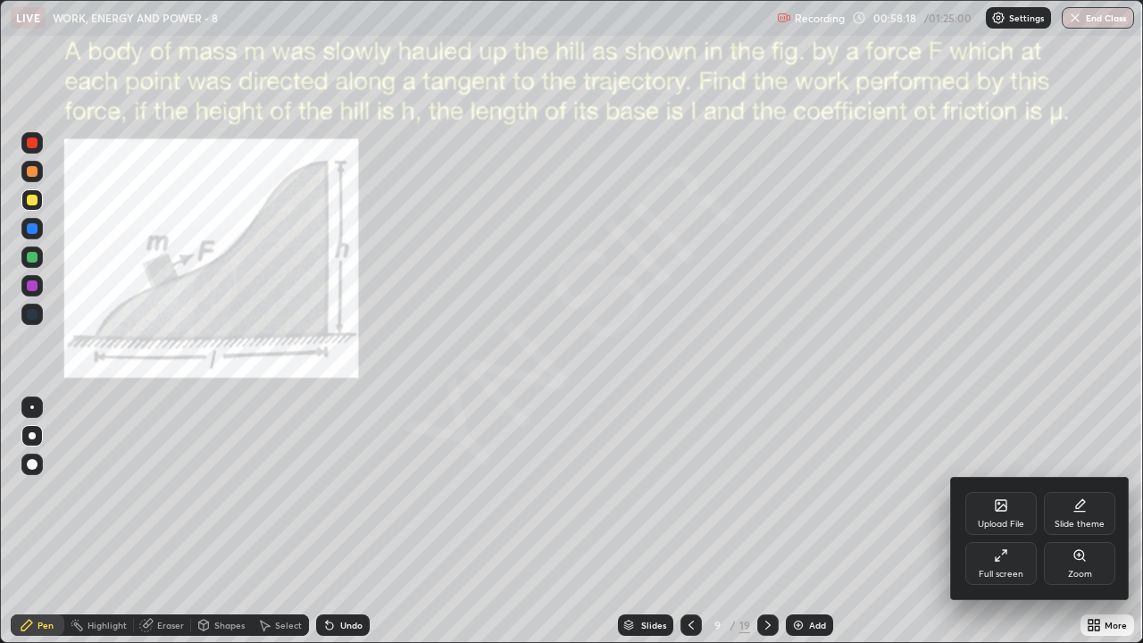
click at [1086, 522] on div "Zoom" at bounding box center [1079, 563] width 71 height 43
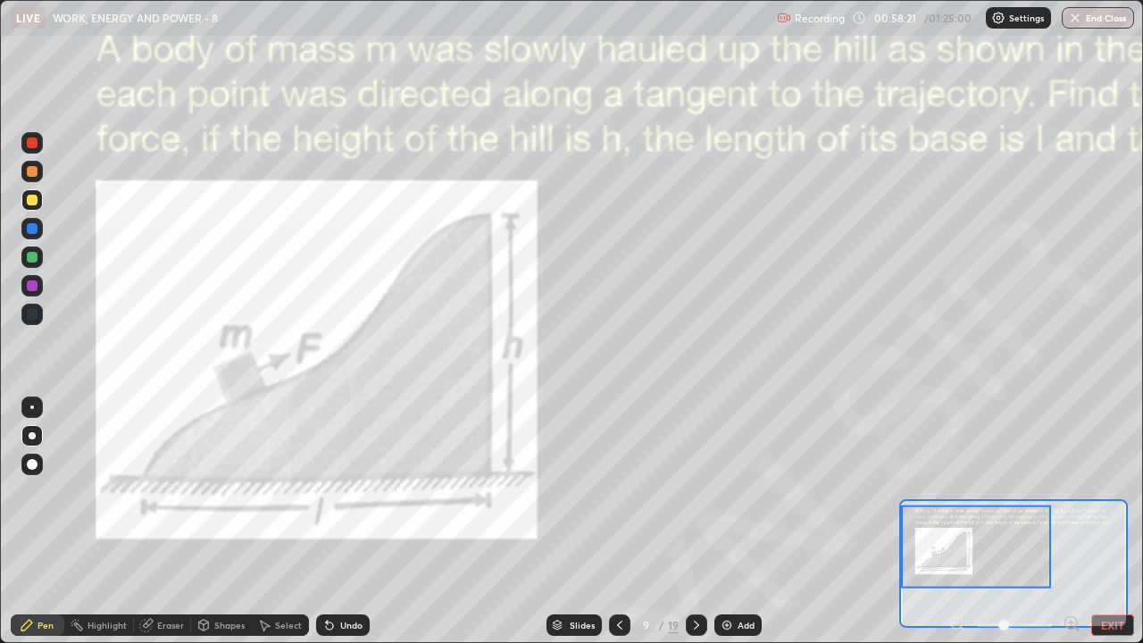
click at [1071, 522] on icon at bounding box center [1071, 623] width 4 height 0
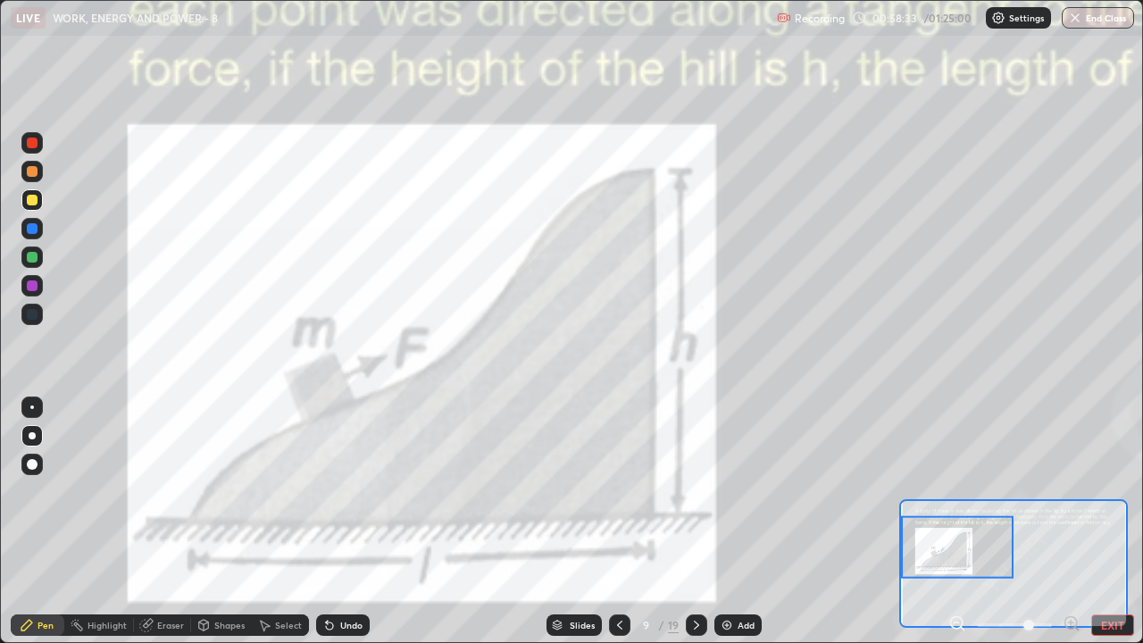
click at [175, 522] on div "Eraser" at bounding box center [170, 625] width 27 height 9
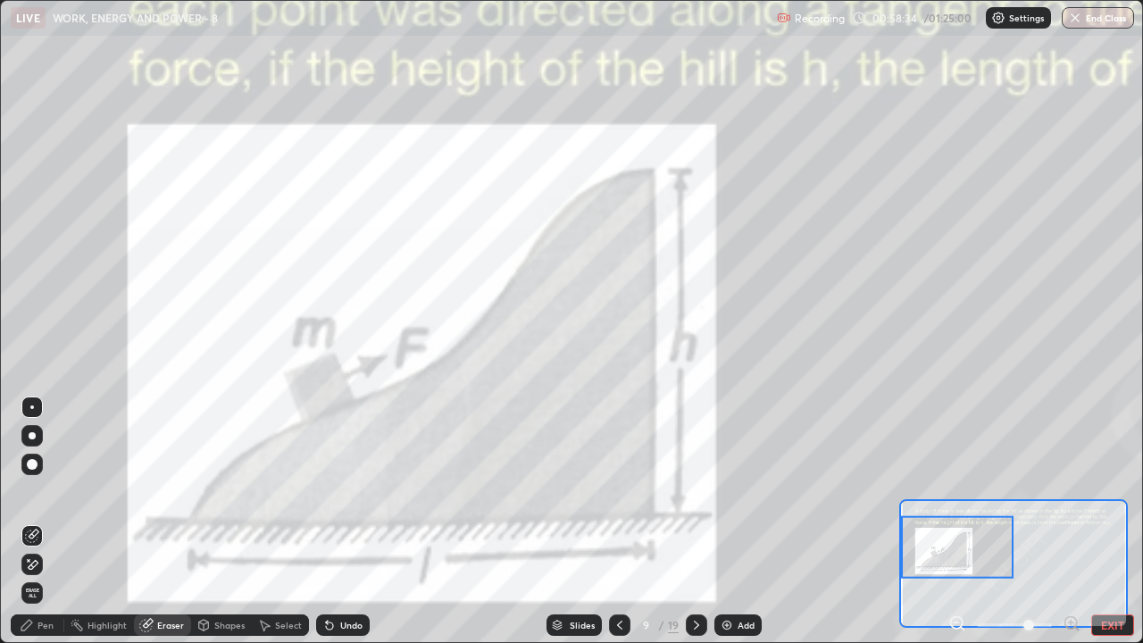
click at [37, 522] on icon at bounding box center [32, 564] width 14 height 15
click at [47, 522] on div "Pen" at bounding box center [46, 625] width 16 height 9
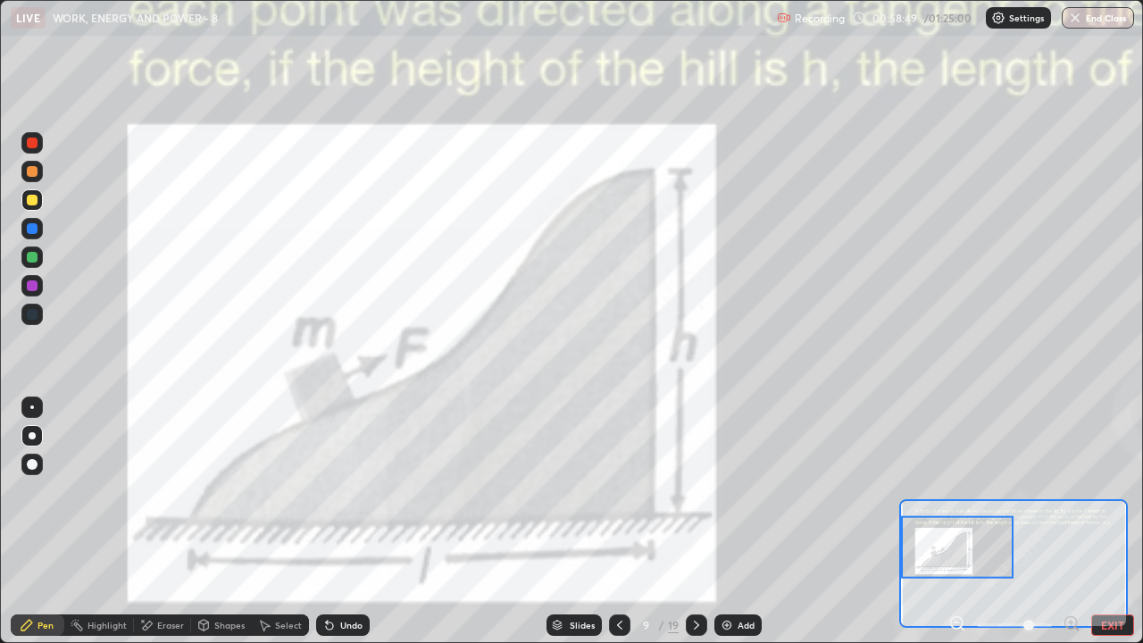
click at [39, 173] on div at bounding box center [31, 171] width 21 height 21
click at [32, 407] on div at bounding box center [32, 408] width 4 height 4
click at [355, 522] on div "Undo" at bounding box center [343, 625] width 54 height 21
click at [1126, 522] on button "EXIT" at bounding box center [1112, 625] width 43 height 21
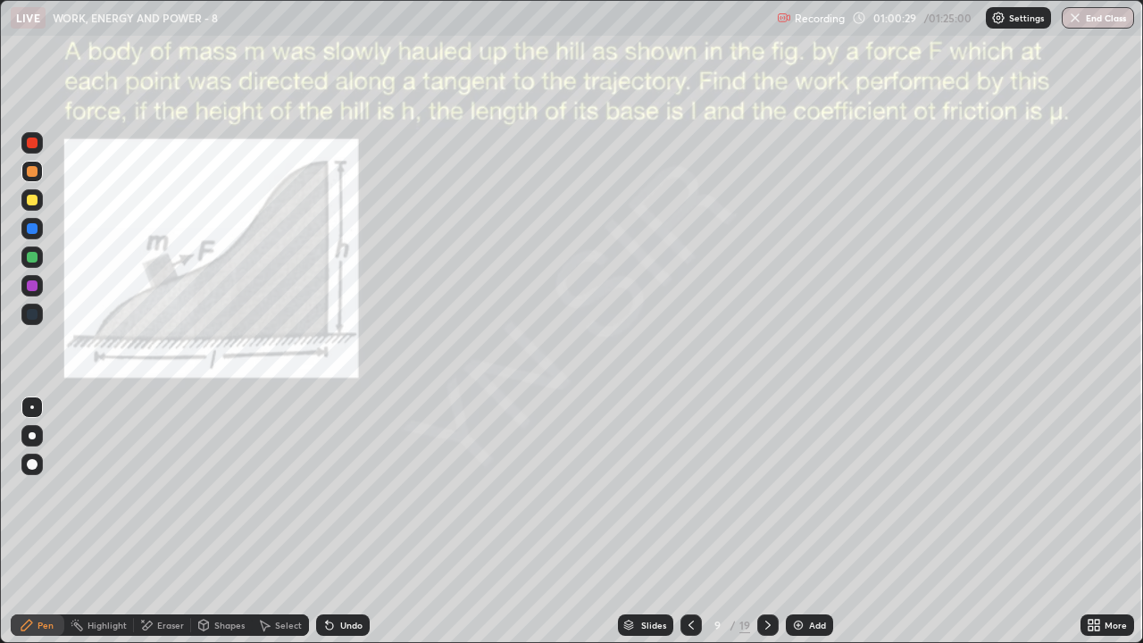
click at [32, 436] on div at bounding box center [32, 435] width 7 height 7
click at [1097, 522] on icon at bounding box center [1097, 622] width 4 height 4
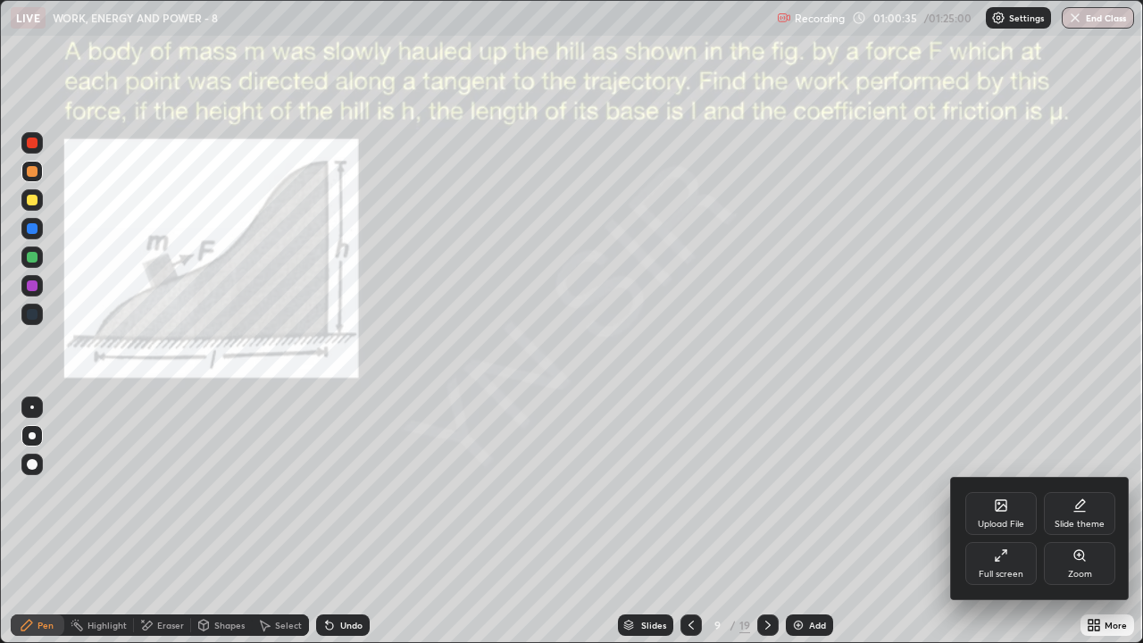
click at [1100, 522] on div "Zoom" at bounding box center [1079, 563] width 71 height 43
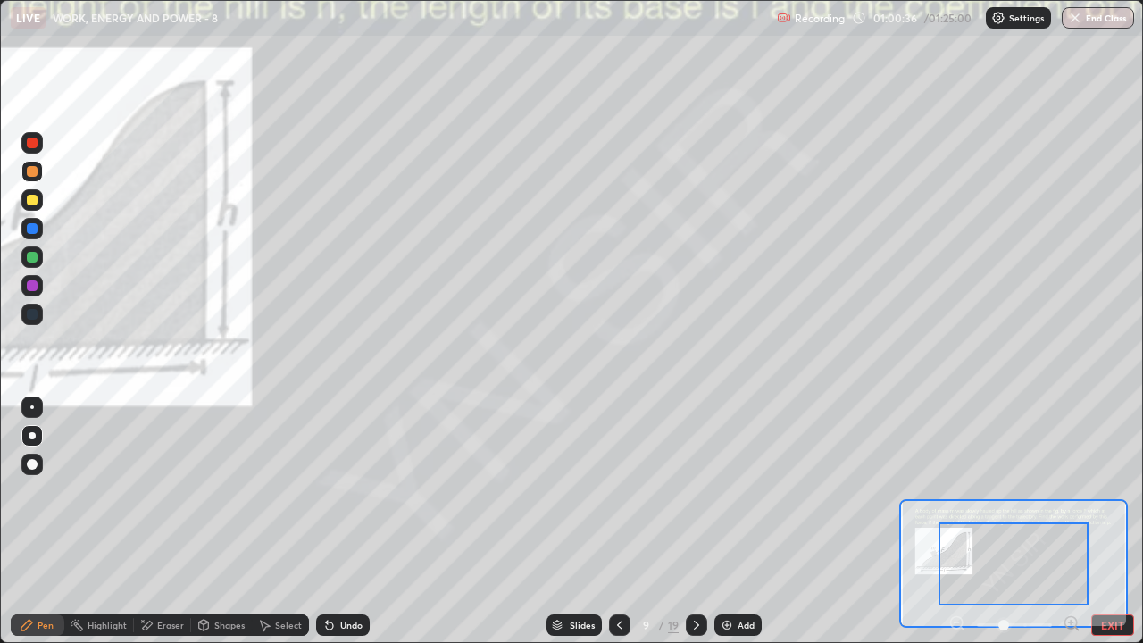
click at [1071, 522] on icon at bounding box center [1071, 623] width 4 height 0
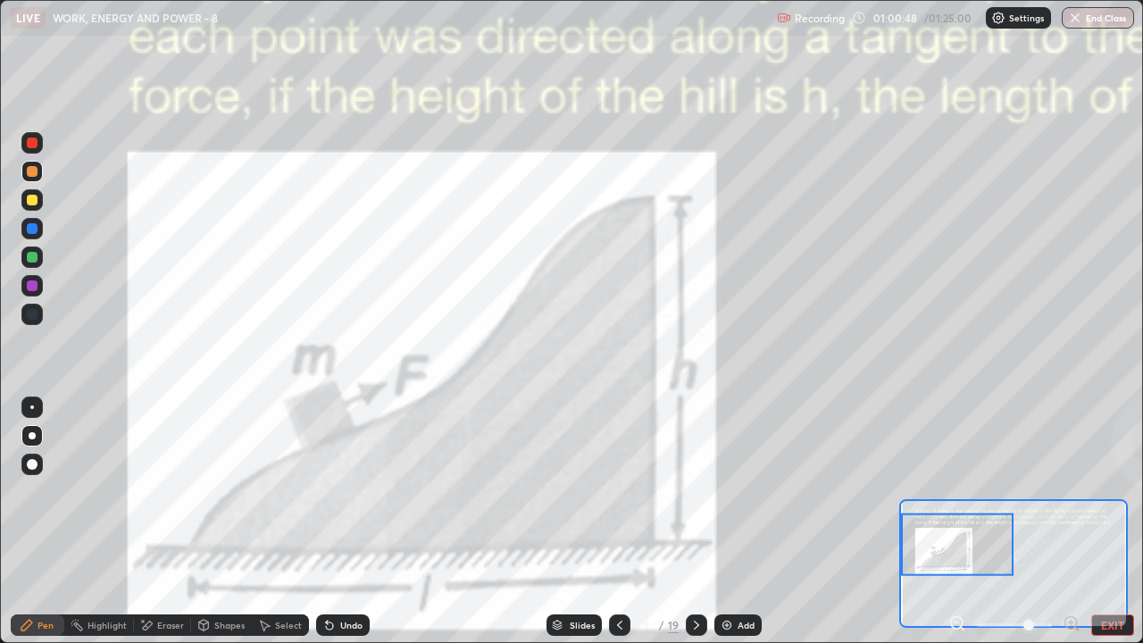
click at [1116, 522] on button "EXIT" at bounding box center [1112, 625] width 43 height 21
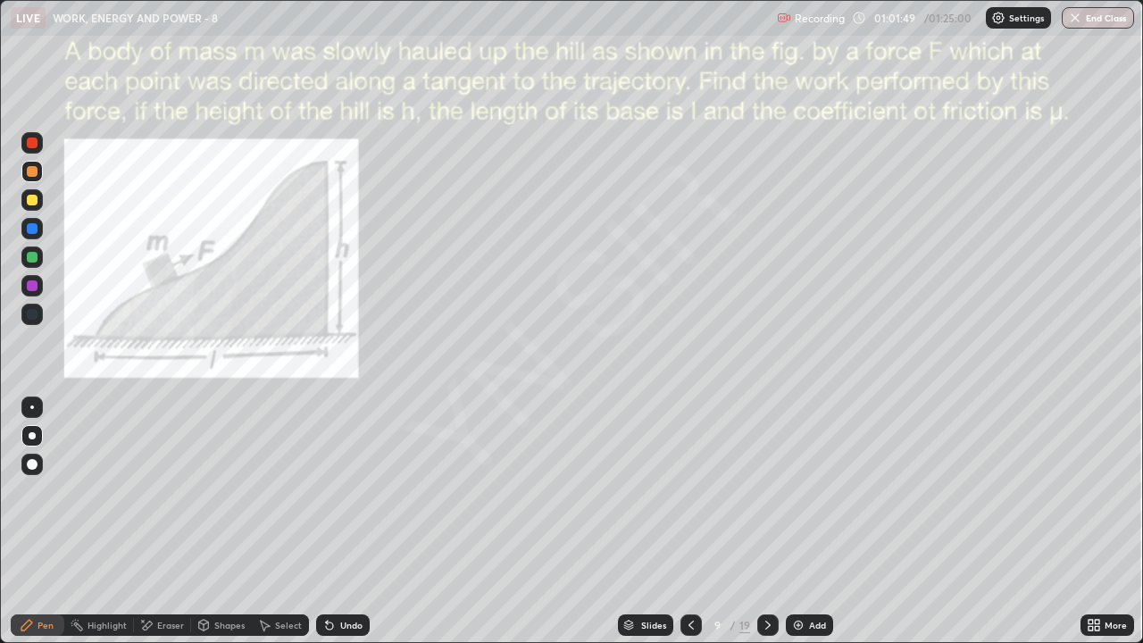
click at [176, 522] on div "Eraser" at bounding box center [170, 625] width 27 height 9
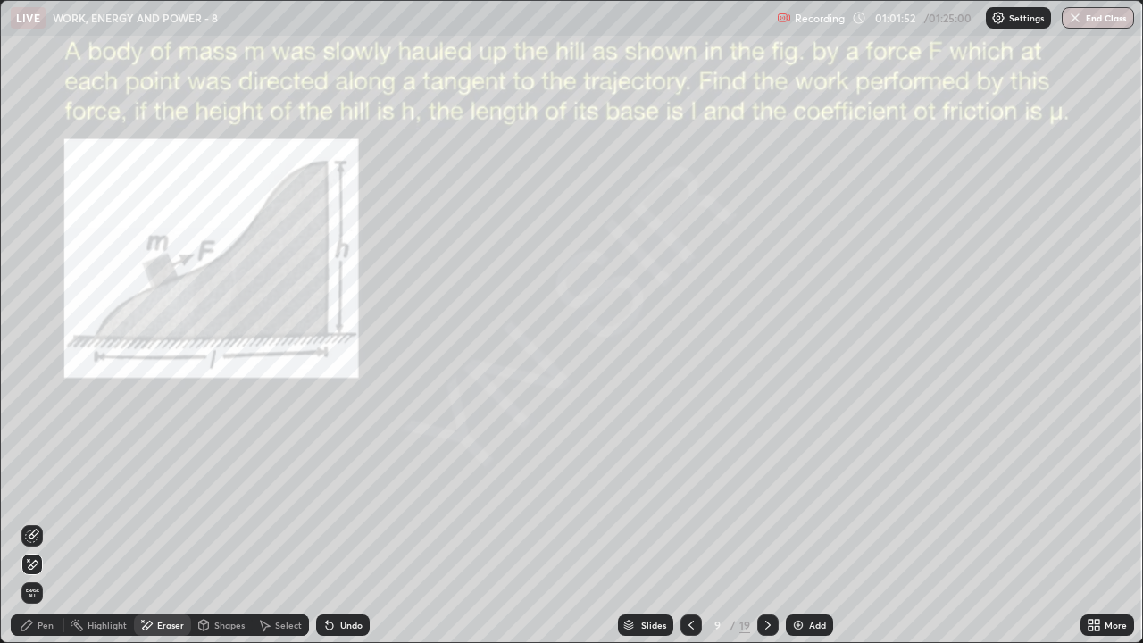
click at [40, 522] on div "Pen" at bounding box center [46, 625] width 16 height 9
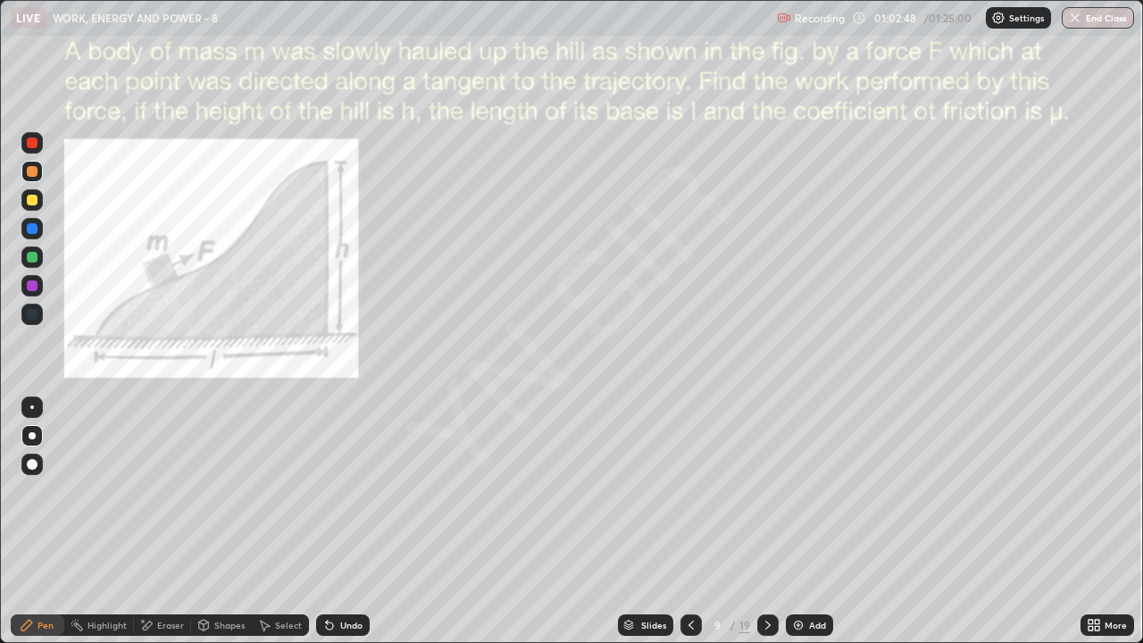
click at [295, 522] on div "Select" at bounding box center [280, 625] width 57 height 21
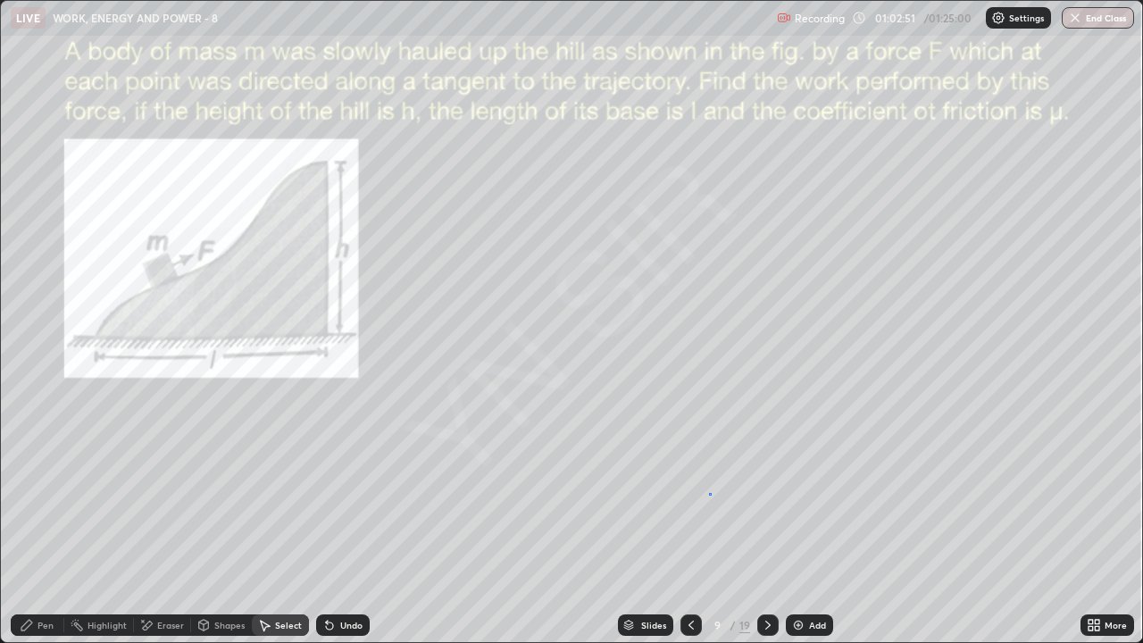
click at [709, 493] on div "0 ° Undo Copy Duplicate Duplicate to new slide Delete" at bounding box center [572, 321] width 1142 height 641
click at [47, 522] on div "Pen" at bounding box center [46, 625] width 16 height 9
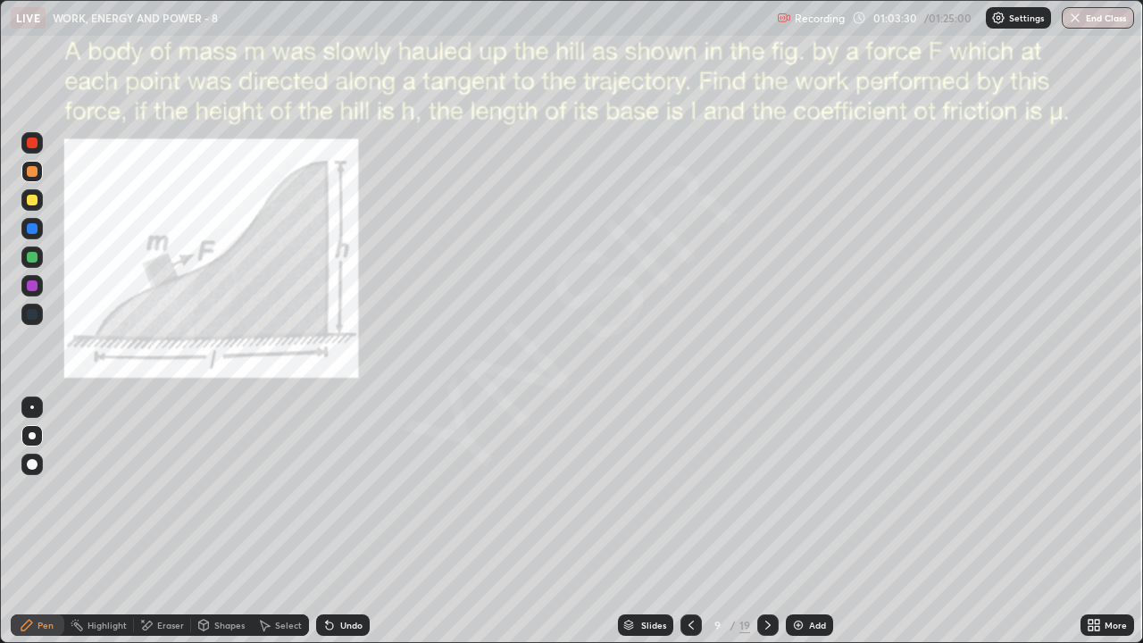
click at [354, 522] on div "Undo" at bounding box center [343, 625] width 54 height 21
click at [355, 522] on div "Undo" at bounding box center [343, 625] width 54 height 21
click at [296, 522] on div "Select" at bounding box center [280, 625] width 57 height 21
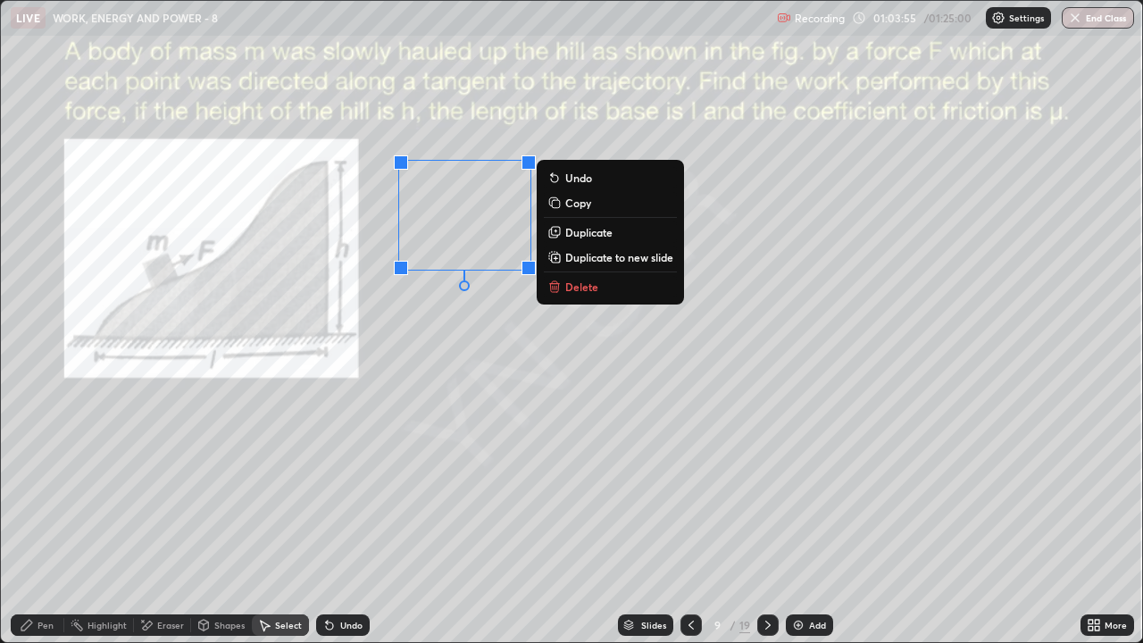
click at [673, 414] on div "0 ° Undo Copy Duplicate Duplicate to new slide Delete" at bounding box center [572, 321] width 1142 height 641
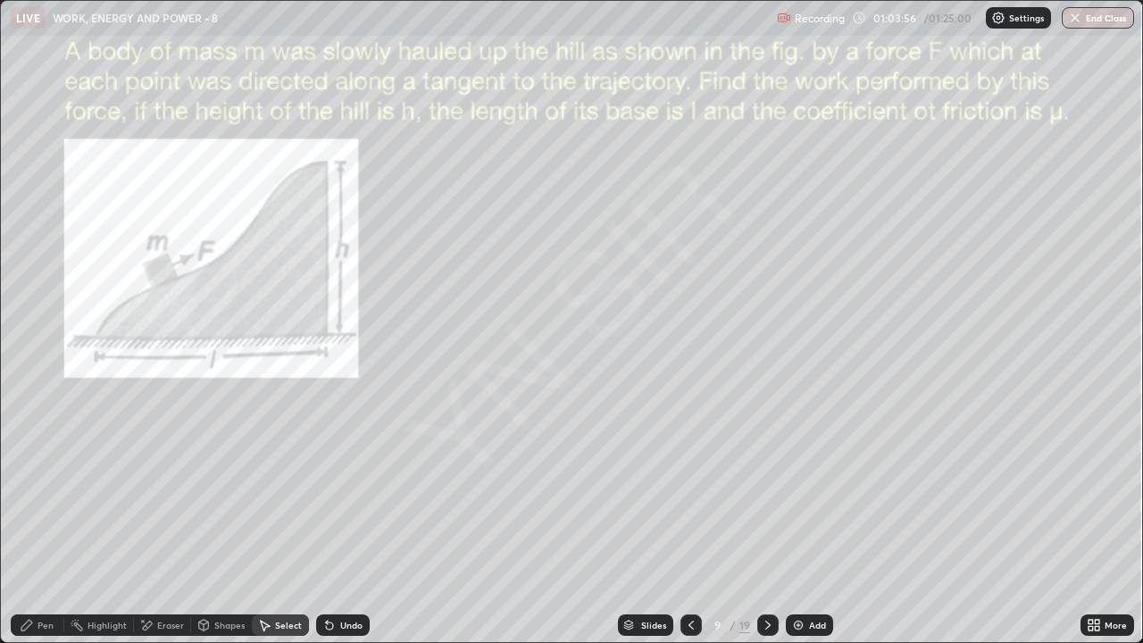
click at [45, 522] on div "Pen" at bounding box center [46, 625] width 16 height 9
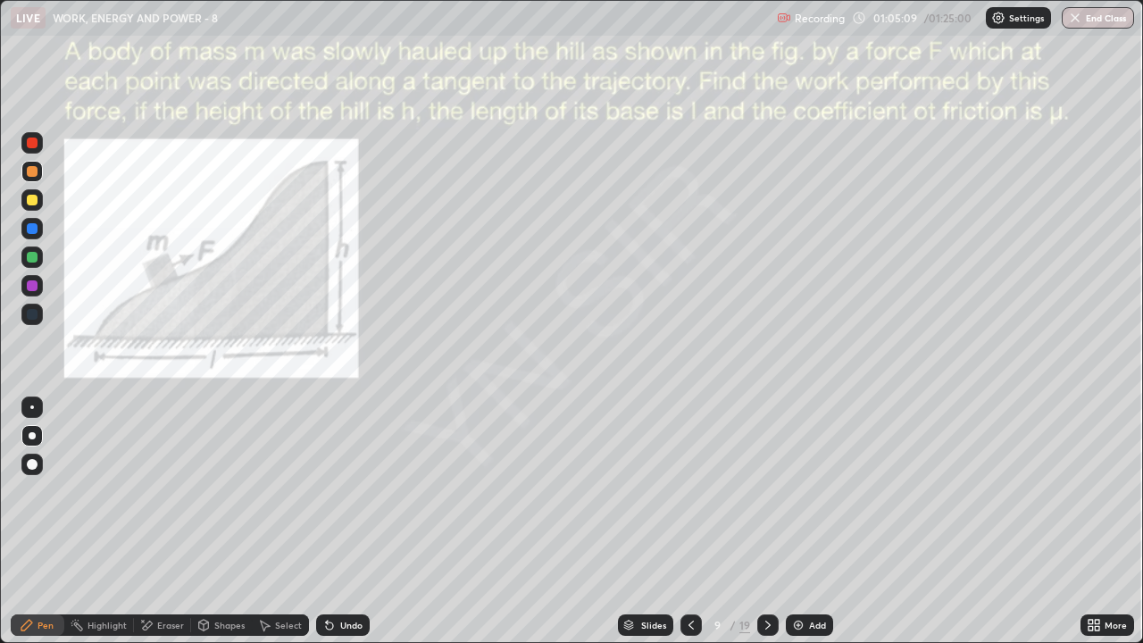
click at [355, 522] on div "Undo" at bounding box center [351, 625] width 22 height 9
click at [355, 522] on div "Undo" at bounding box center [343, 625] width 54 height 21
click at [354, 522] on div "Undo" at bounding box center [343, 625] width 54 height 21
click at [1110, 522] on div "More" at bounding box center [1108, 625] width 54 height 21
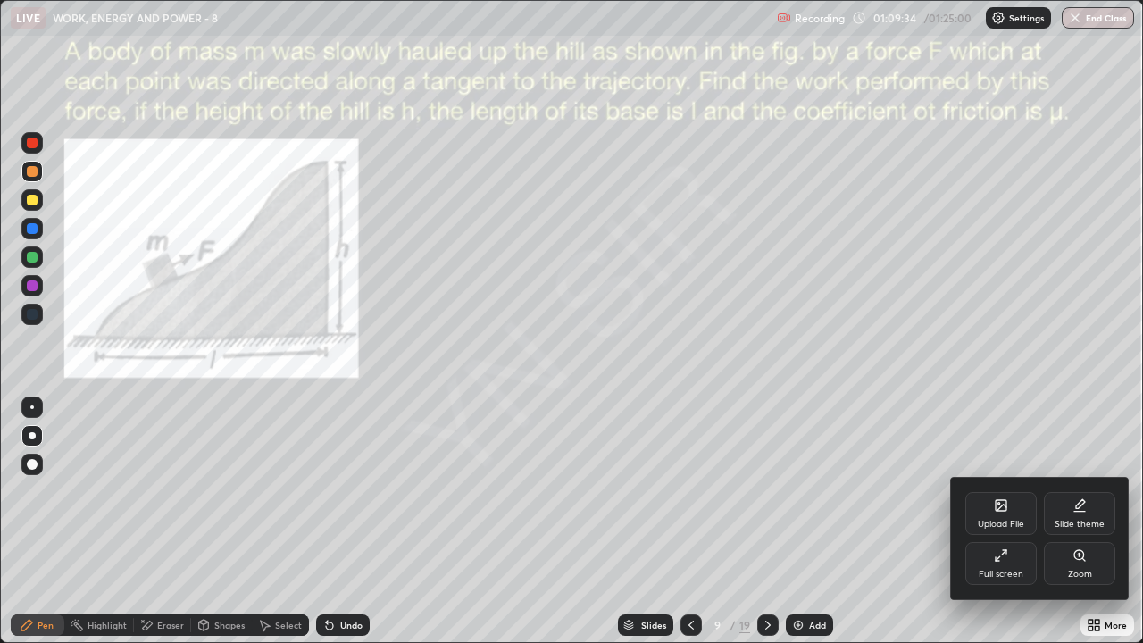
click at [1069, 522] on div "Zoom" at bounding box center [1080, 574] width 24 height 9
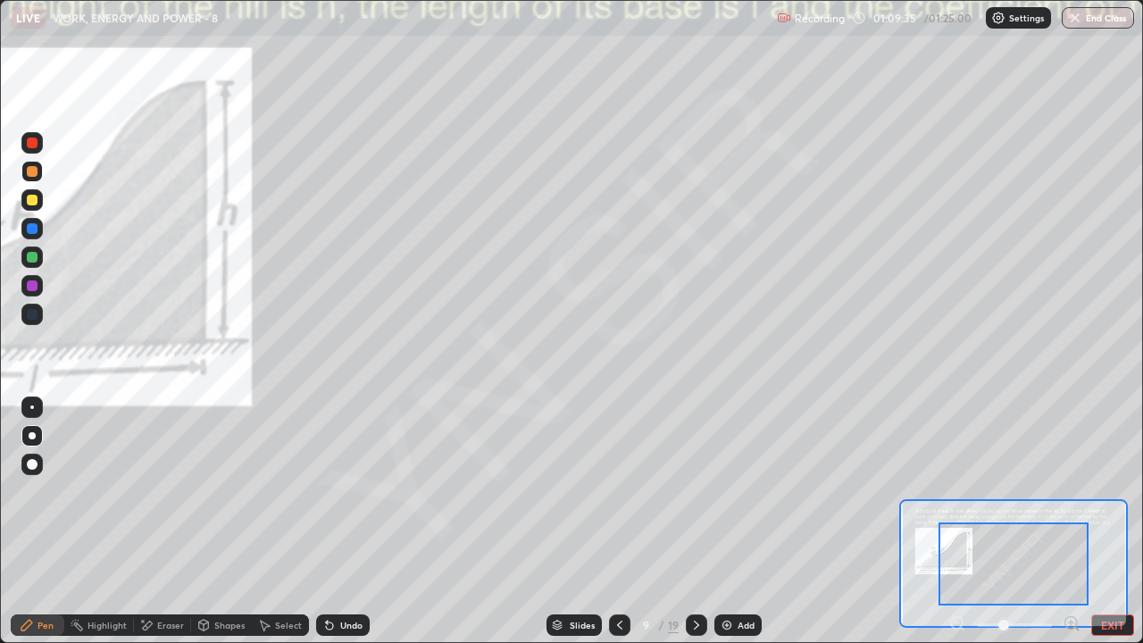
click at [1070, 522] on icon at bounding box center [1072, 624] width 18 height 18
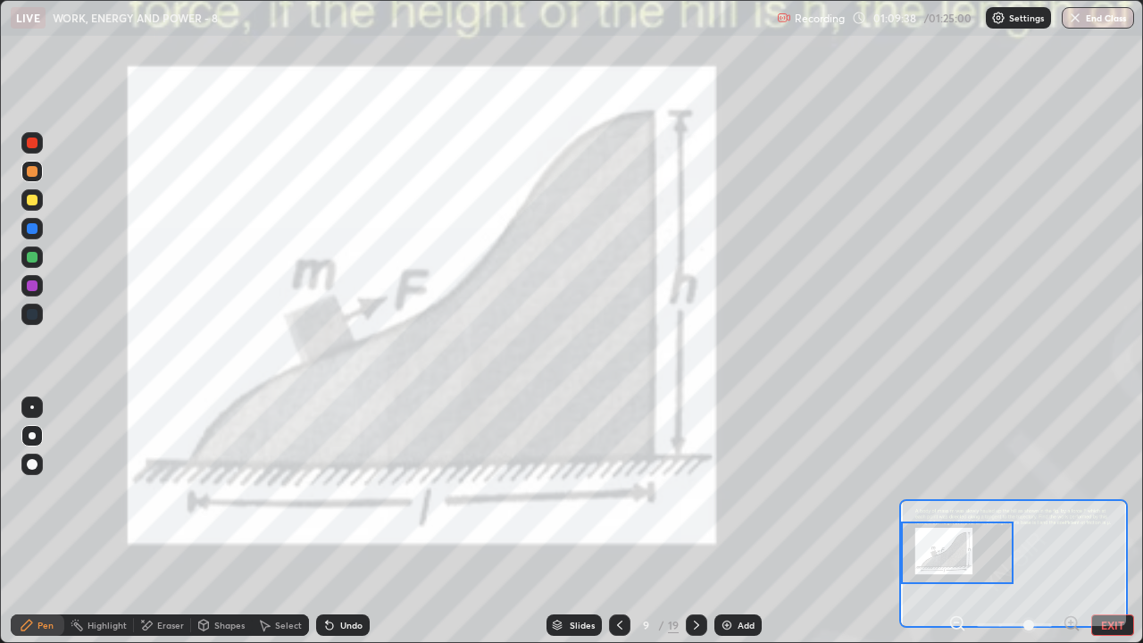
click at [41, 261] on div at bounding box center [31, 257] width 21 height 21
click at [1108, 522] on button "EXIT" at bounding box center [1112, 625] width 43 height 21
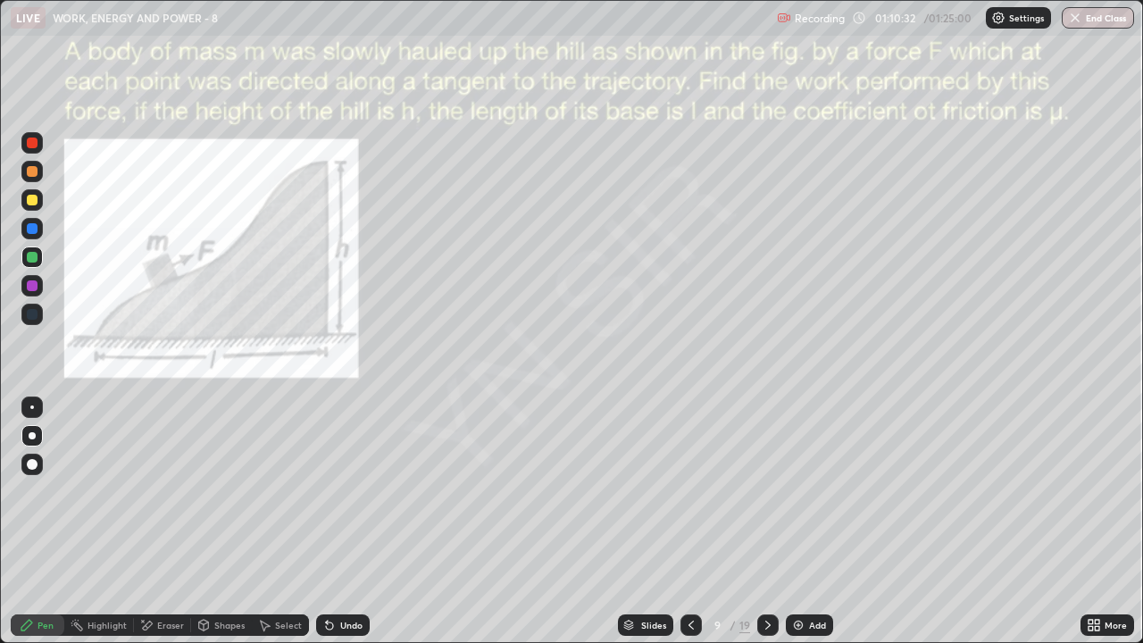
click at [766, 522] on icon at bounding box center [768, 625] width 14 height 14
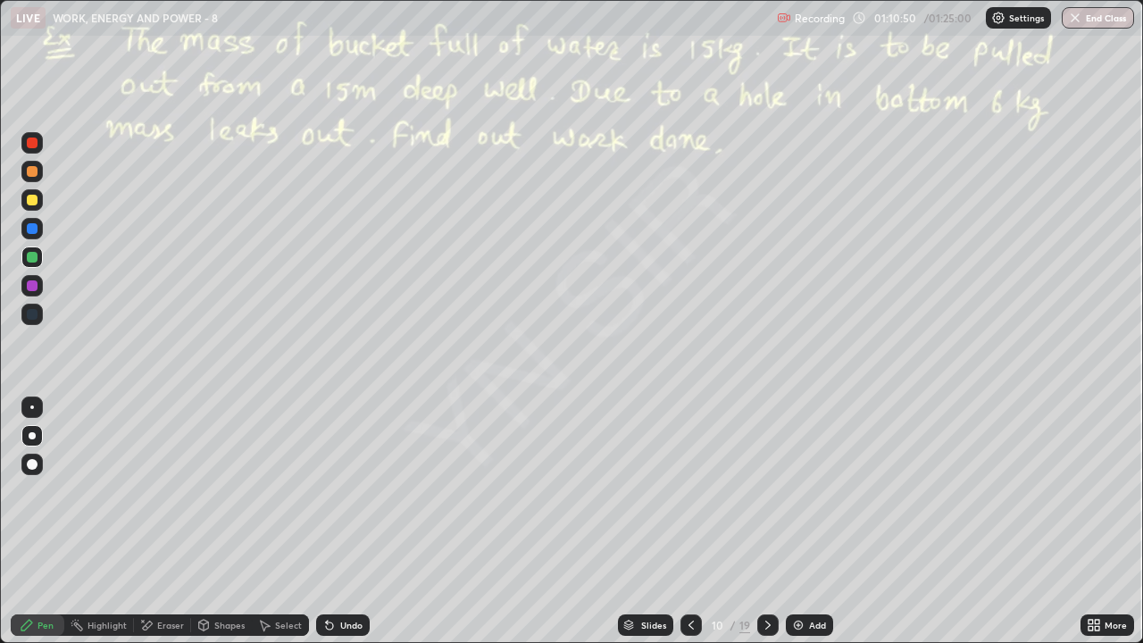
click at [35, 203] on div at bounding box center [32, 200] width 11 height 11
click at [282, 522] on div "Select" at bounding box center [288, 625] width 27 height 9
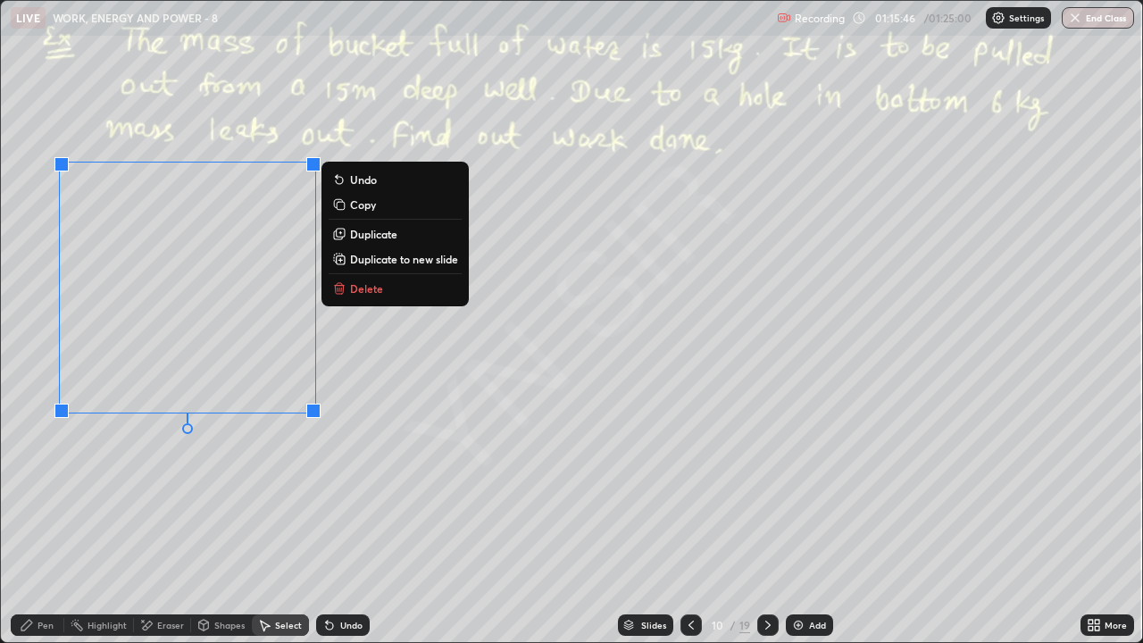
click at [315, 522] on div "0 ° Undo Copy Duplicate Duplicate to new slide Delete" at bounding box center [572, 321] width 1142 height 641
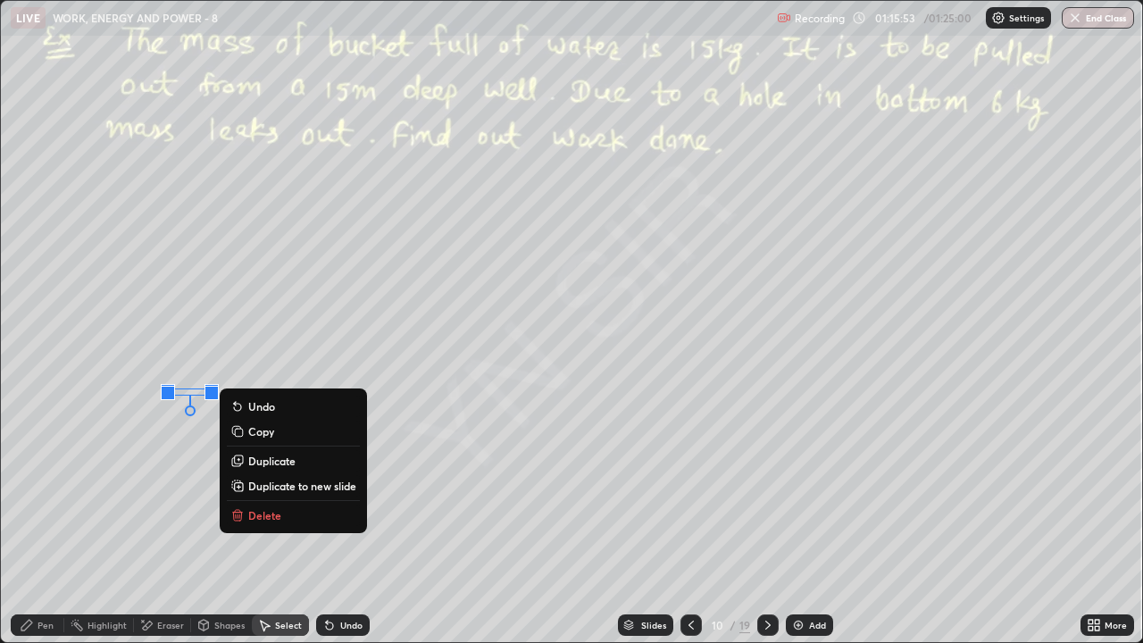
click at [133, 505] on div "0 ° Undo Copy Duplicate Duplicate to new slide Delete" at bounding box center [572, 321] width 1142 height 641
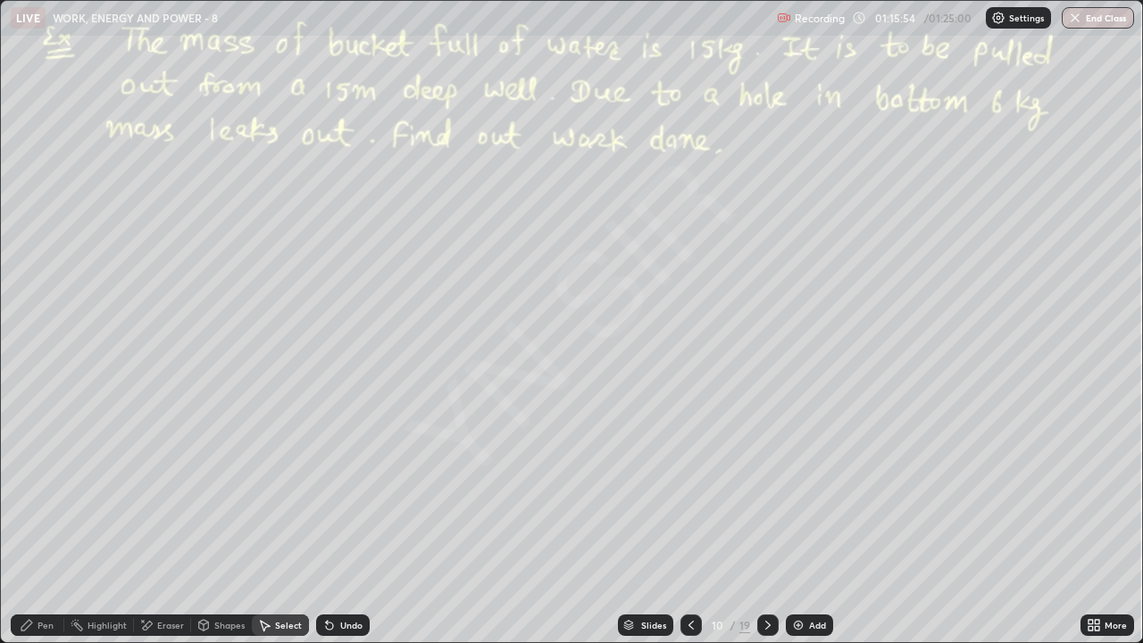
click at [44, 522] on div "Pen" at bounding box center [46, 625] width 16 height 9
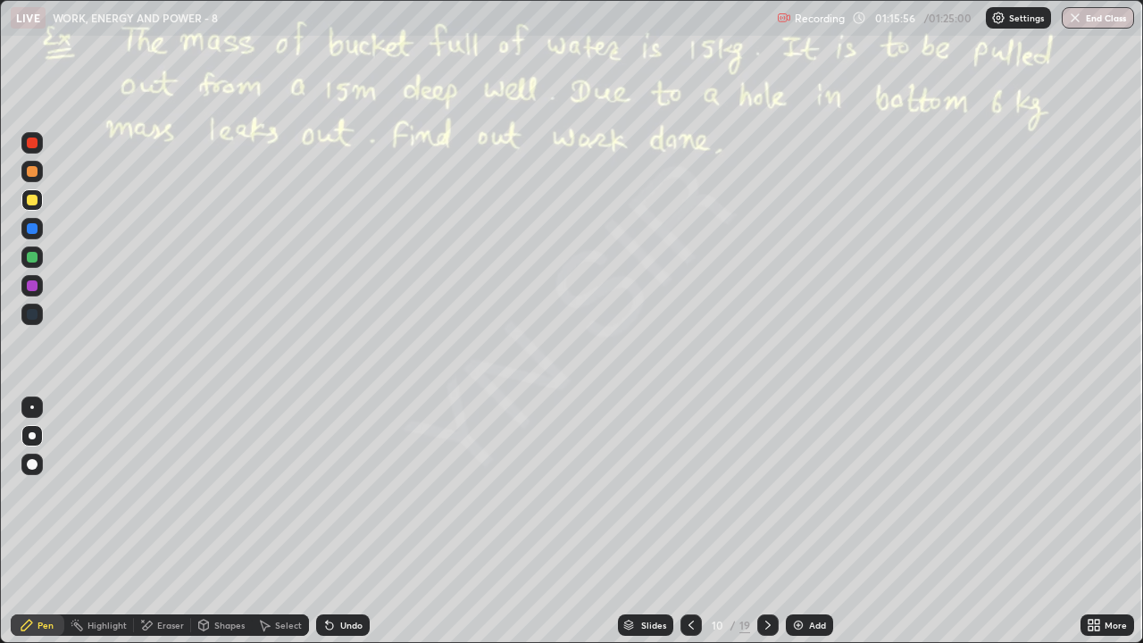
click at [293, 522] on div "Select" at bounding box center [288, 625] width 27 height 9
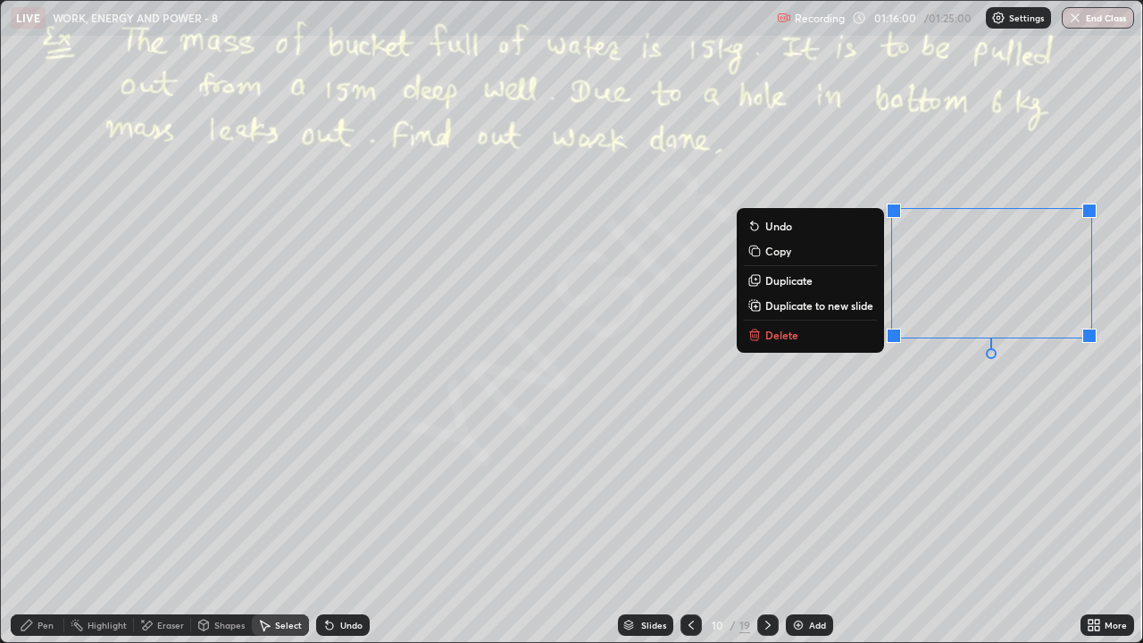
click at [772, 335] on p "Delete" at bounding box center [781, 335] width 33 height 14
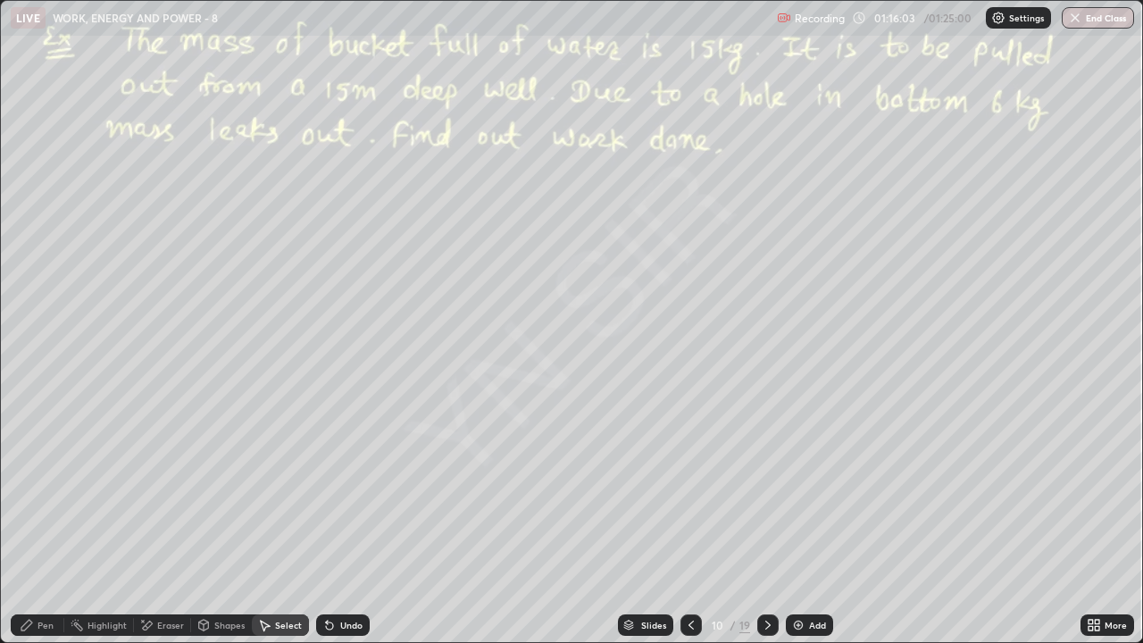
click at [53, 522] on div "Pen" at bounding box center [46, 625] width 16 height 9
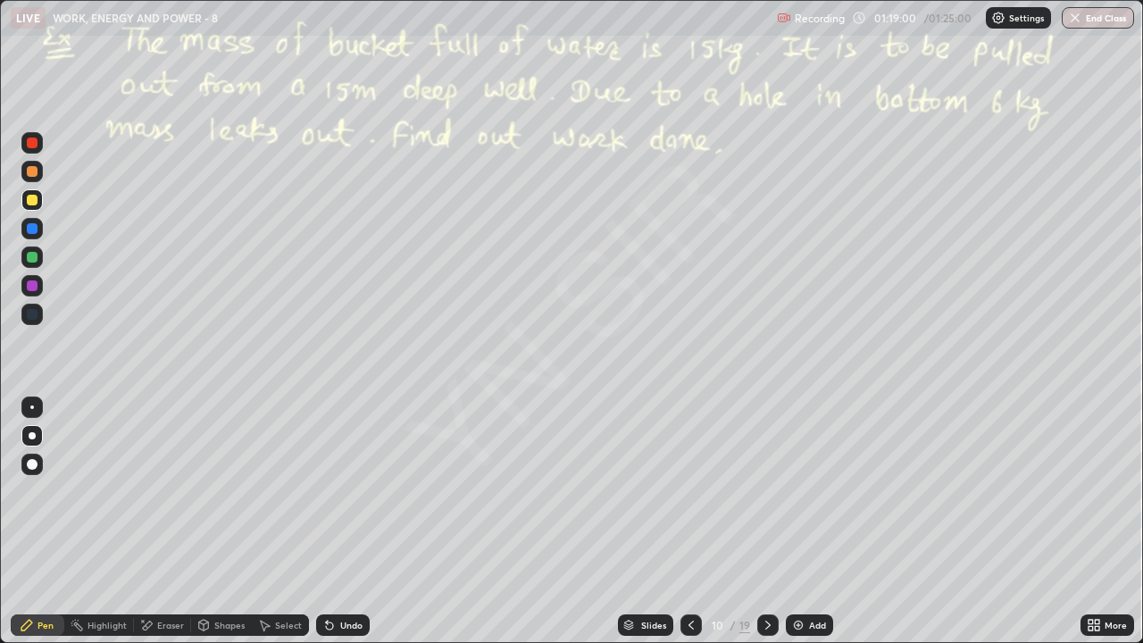
click at [360, 522] on div "Undo" at bounding box center [343, 625] width 54 height 21
click at [349, 522] on div "Undo" at bounding box center [351, 625] width 22 height 9
click at [360, 522] on div "Undo" at bounding box center [351, 625] width 22 height 9
click at [352, 522] on div "Undo" at bounding box center [351, 625] width 22 height 9
click at [362, 522] on div "Undo" at bounding box center [343, 625] width 54 height 21
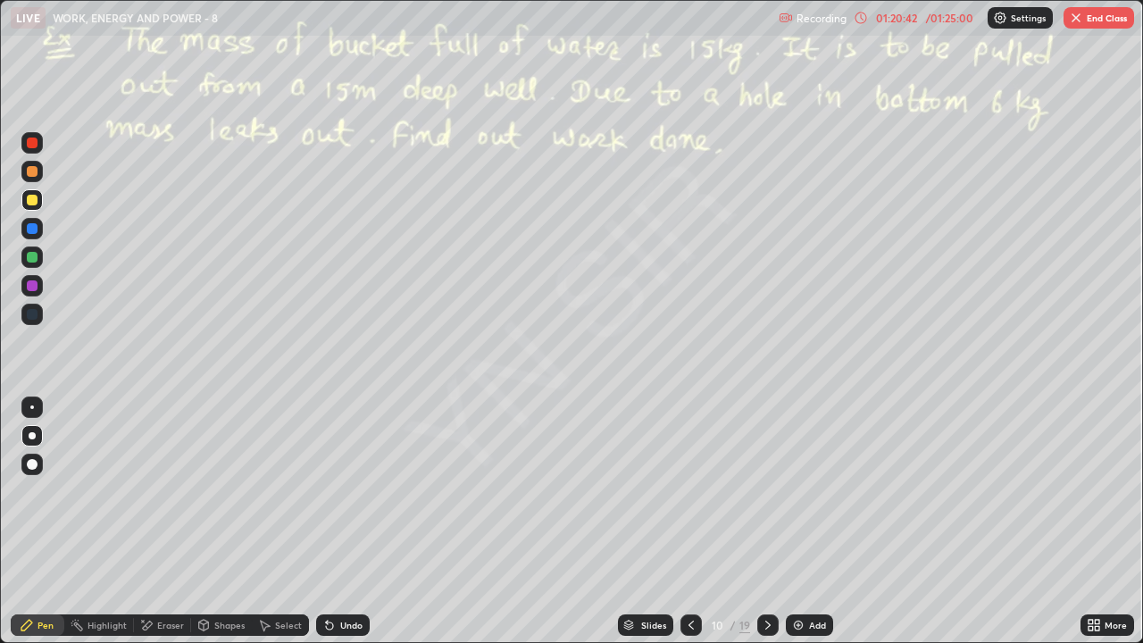
click at [355, 522] on div "Undo" at bounding box center [343, 625] width 54 height 21
click at [353, 522] on div "Undo" at bounding box center [343, 625] width 54 height 21
click at [358, 522] on div "Undo" at bounding box center [351, 625] width 22 height 9
click at [356, 522] on div "Undo" at bounding box center [343, 625] width 54 height 21
click at [355, 522] on div "Undo" at bounding box center [343, 625] width 54 height 21
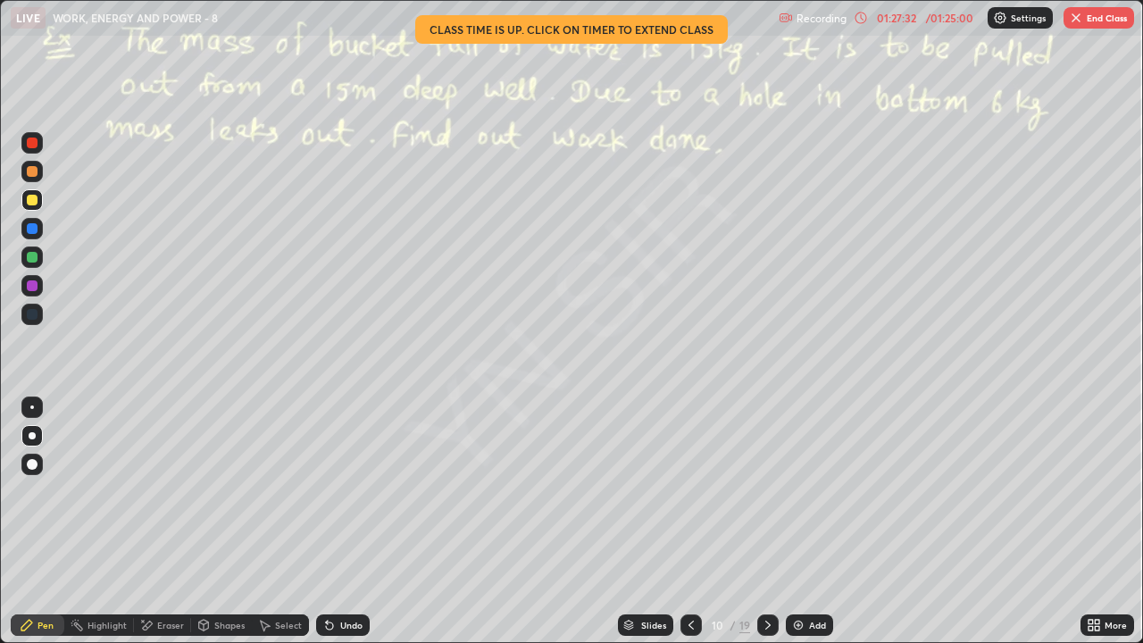
click at [1076, 19] on img "button" at bounding box center [1076, 18] width 14 height 14
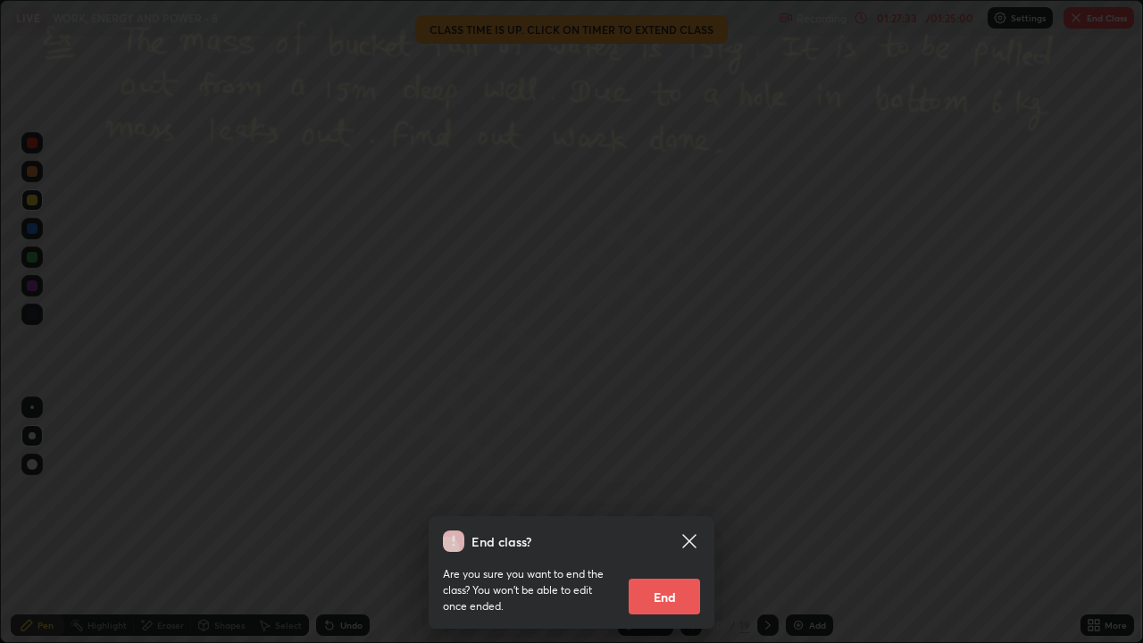
click at [664, 522] on button "End" at bounding box center [664, 597] width 71 height 36
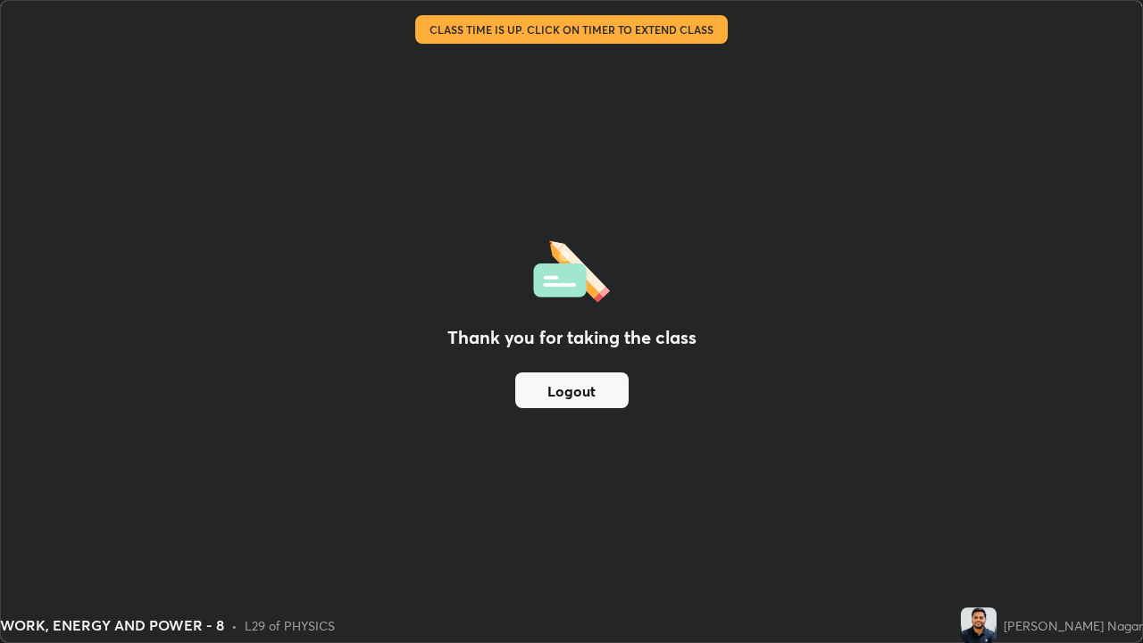
click at [571, 397] on button "Logout" at bounding box center [571, 390] width 113 height 36
click at [567, 389] on button "Logout" at bounding box center [571, 390] width 113 height 36
